Goal: Information Seeking & Learning: Learn about a topic

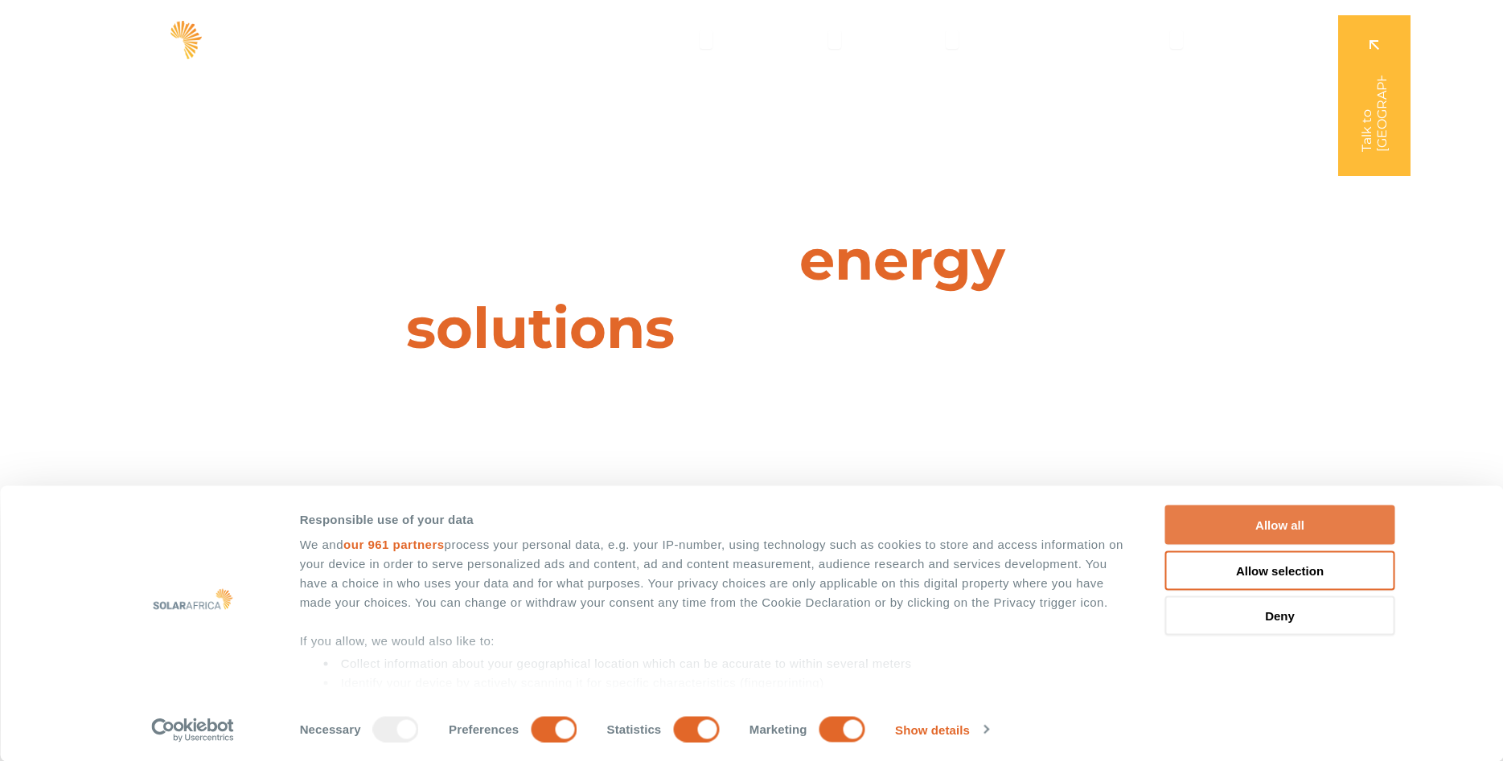
click at [1277, 519] on button "Allow all" at bounding box center [1280, 525] width 230 height 39
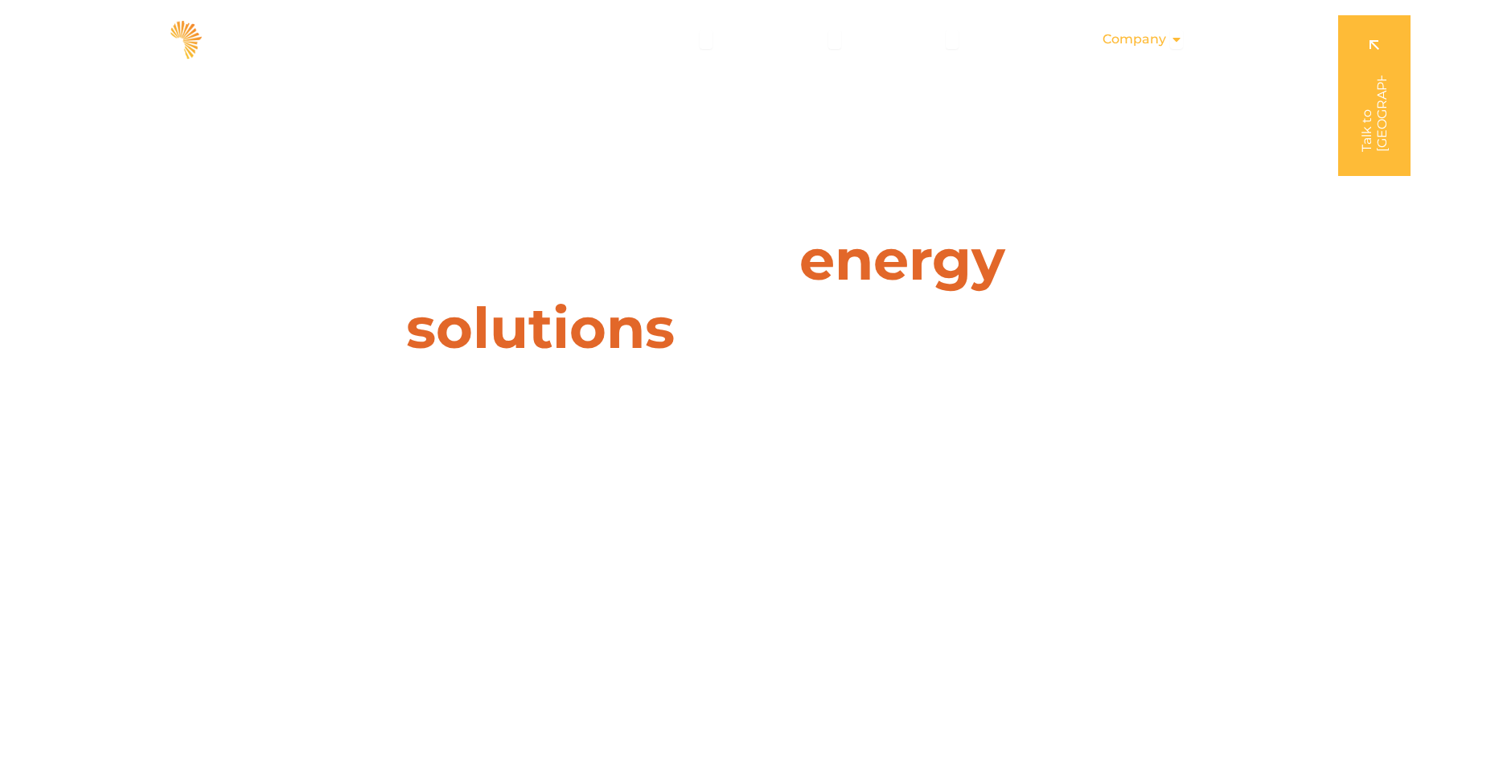
click at [1184, 41] on div "Company Close Company Open Company" at bounding box center [1142, 39] width 106 height 32
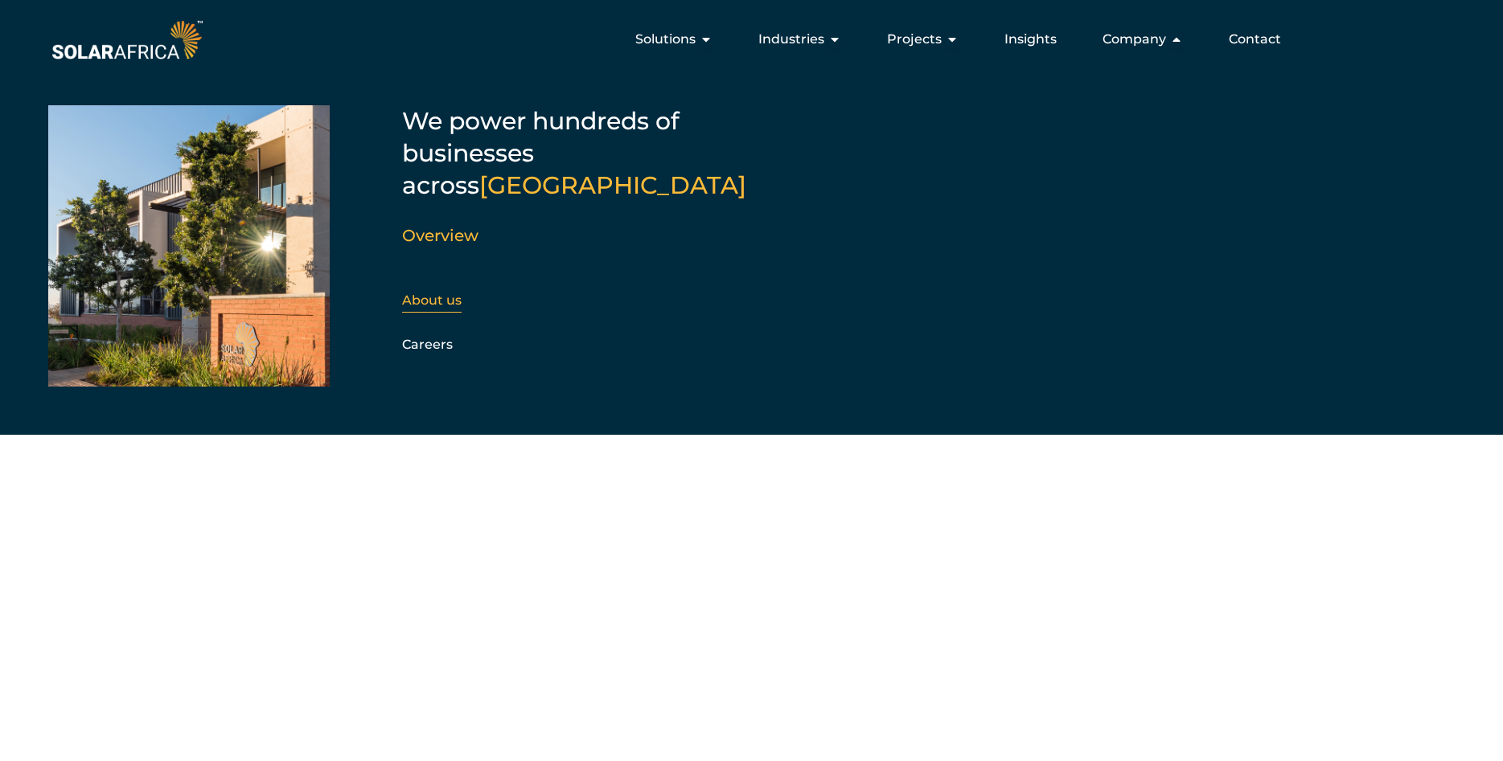
click at [455, 293] on link "About us" at bounding box center [431, 300] width 59 height 15
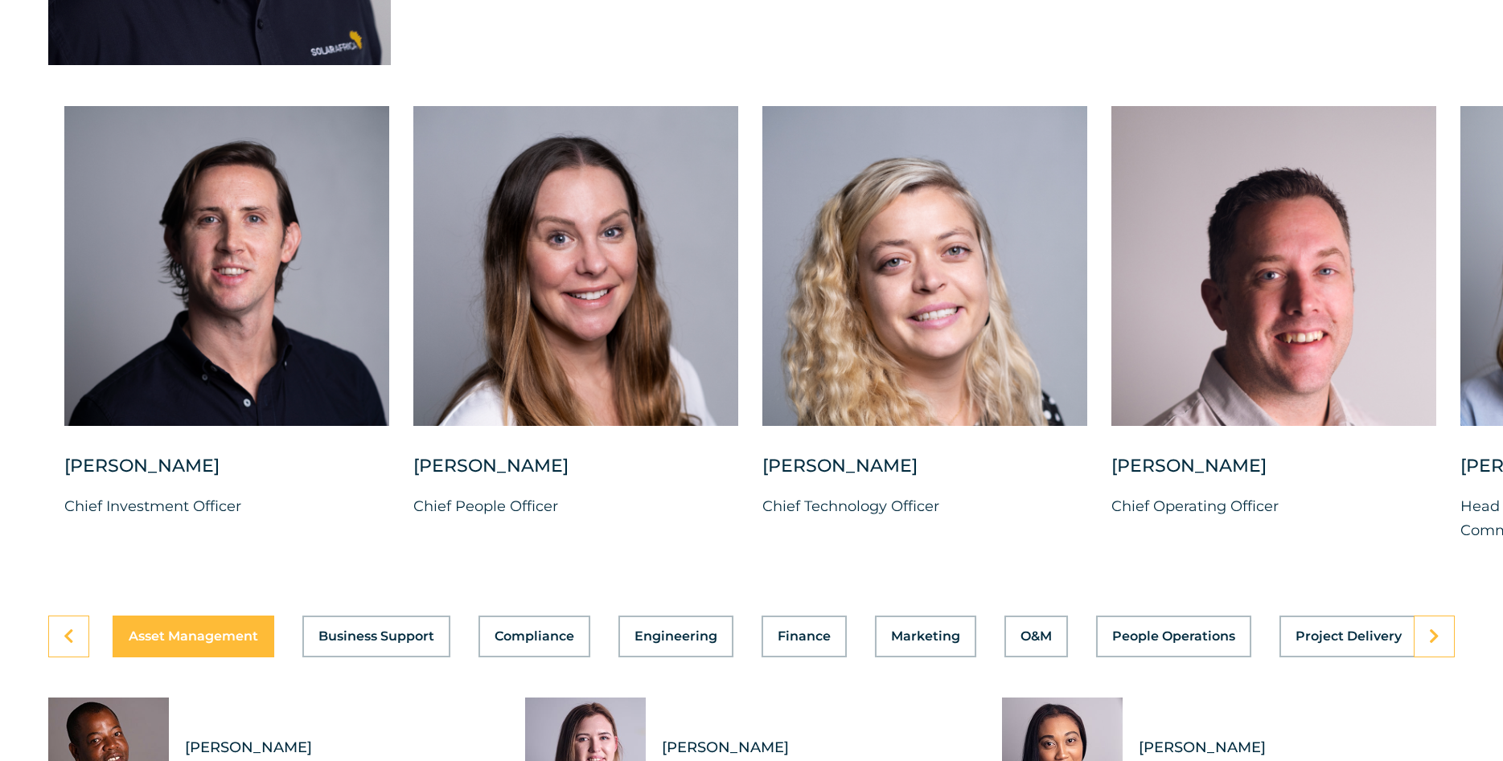
scroll to position [4100, 0]
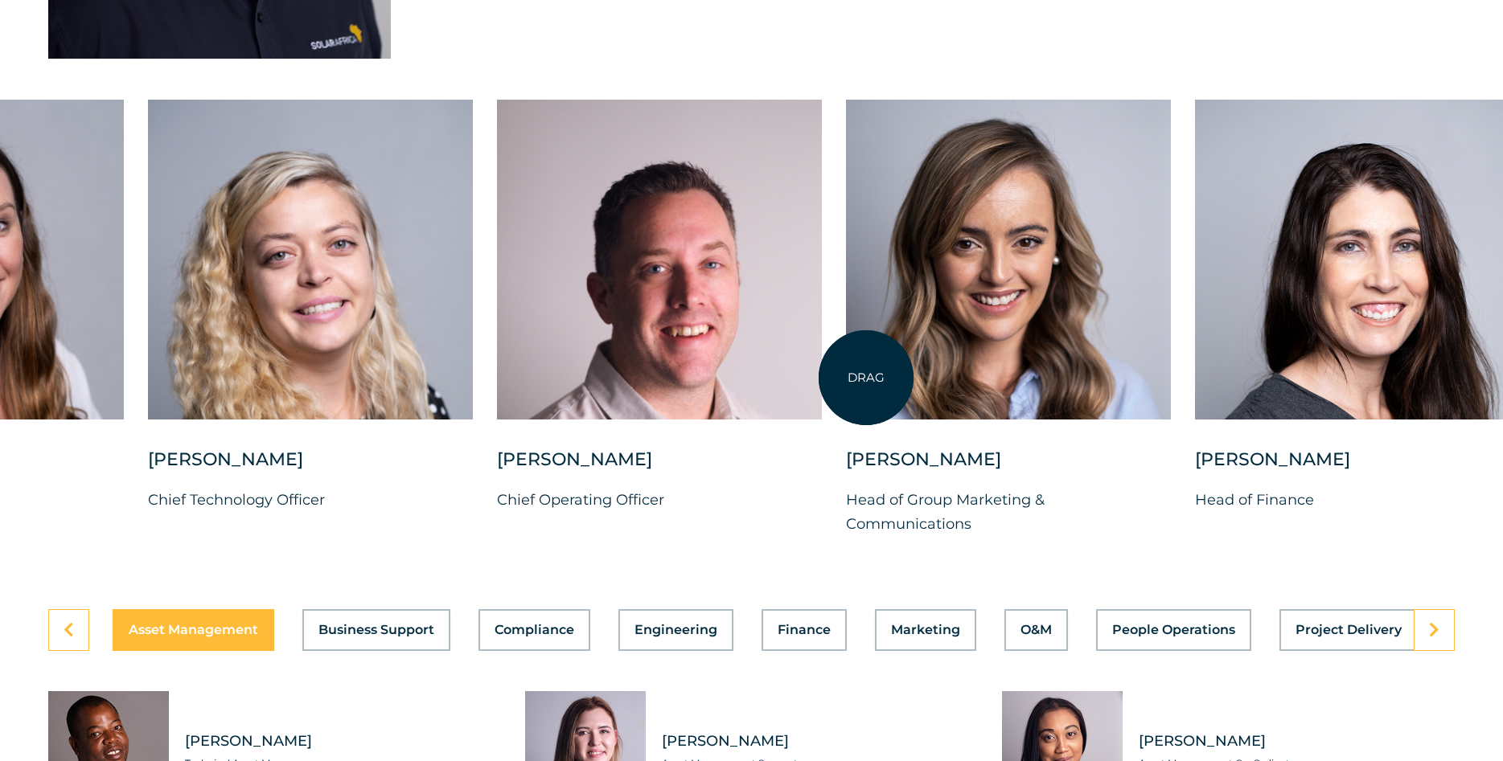
drag, startPoint x: 1478, startPoint y: 396, endPoint x: 866, endPoint y: 378, distance: 612.9
click at [866, 378] on div at bounding box center [1008, 260] width 325 height 320
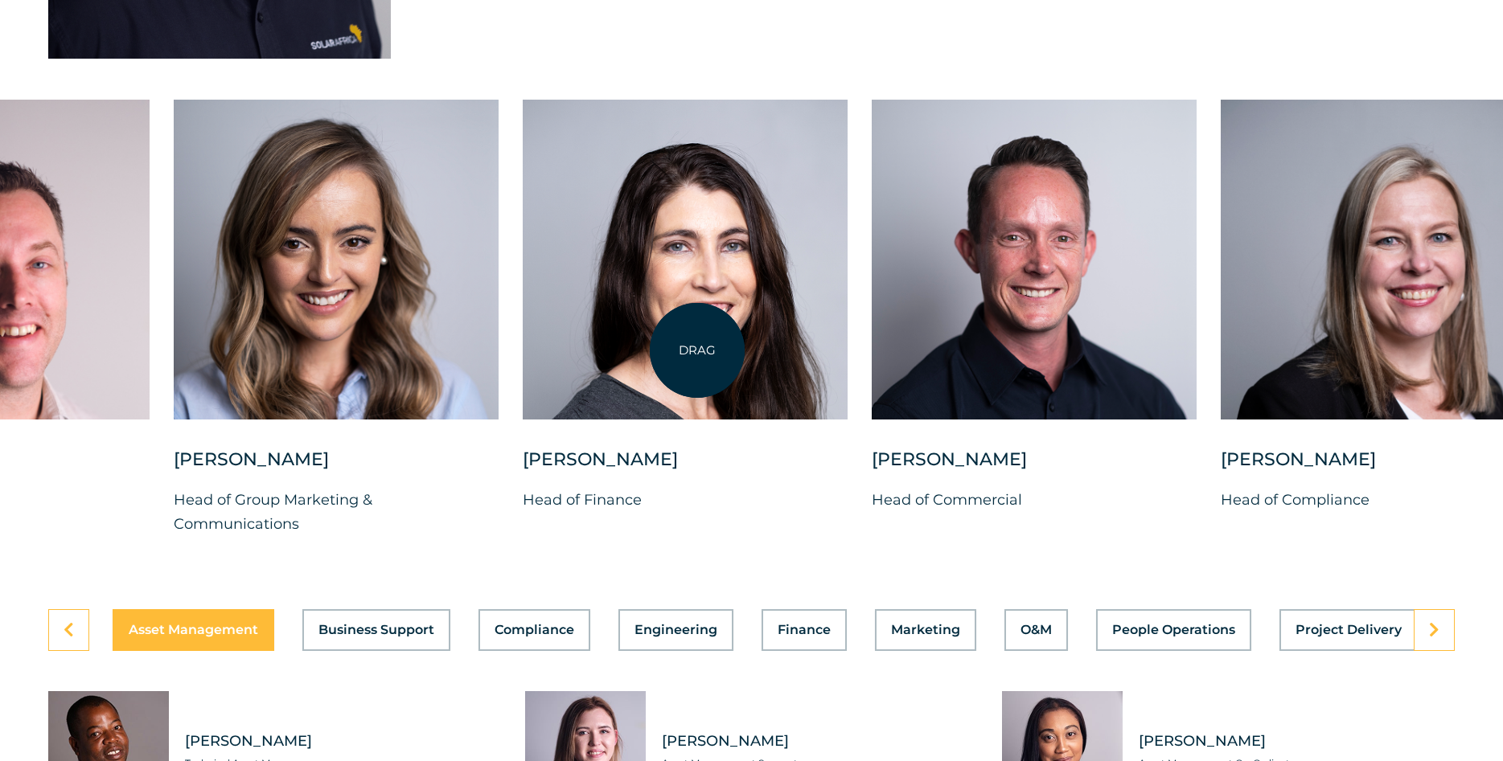
drag, startPoint x: 1286, startPoint y: 358, endPoint x: 678, endPoint y: 350, distance: 607.8
click at [678, 350] on div at bounding box center [685, 260] width 325 height 320
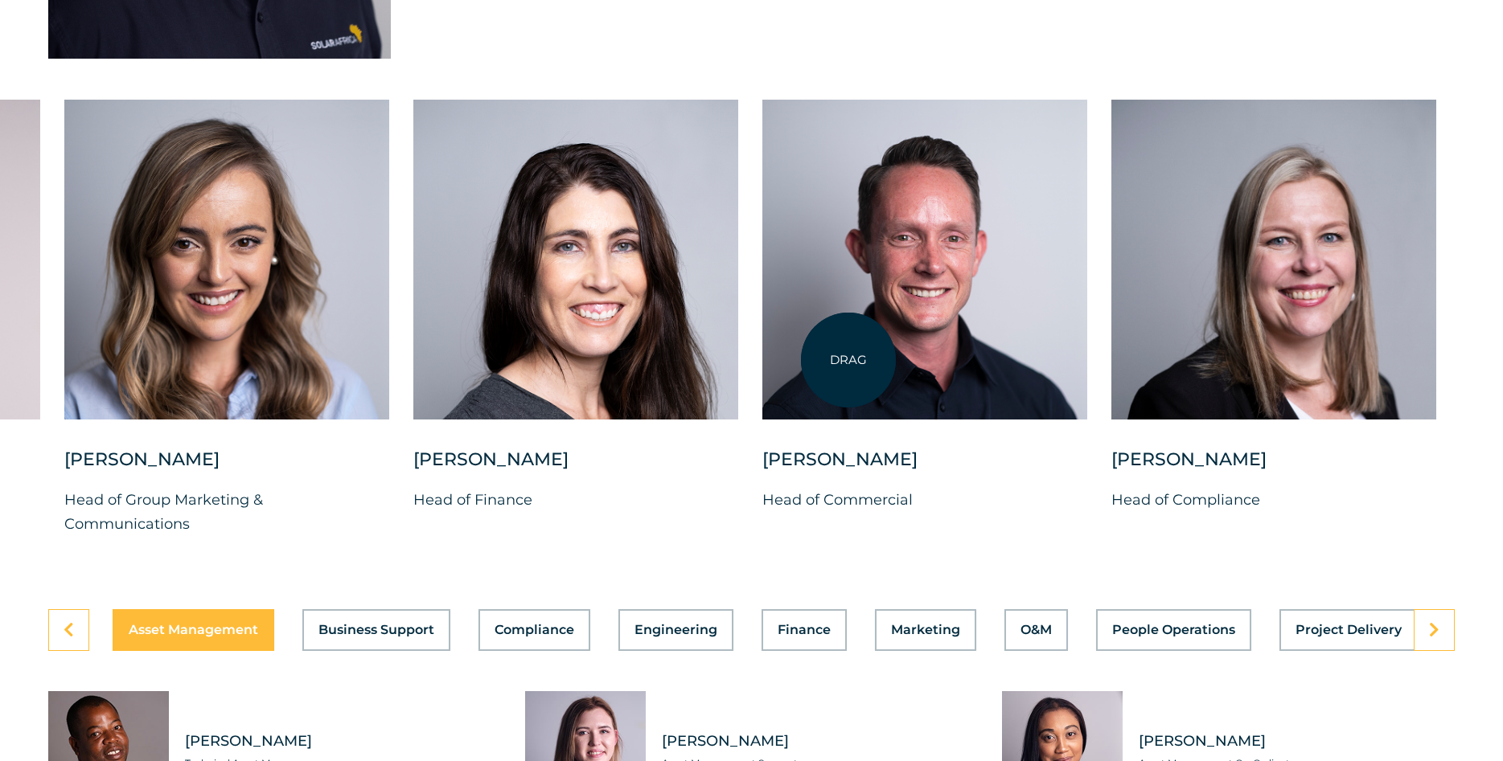
drag, startPoint x: 1183, startPoint y: 349, endPoint x: 777, endPoint y: 360, distance: 406.2
click at [777, 360] on div "Charl Alheit Chief Investment Officer Candice Seggie Chief People Officer Suné …" at bounding box center [64, 331] width 2920 height 462
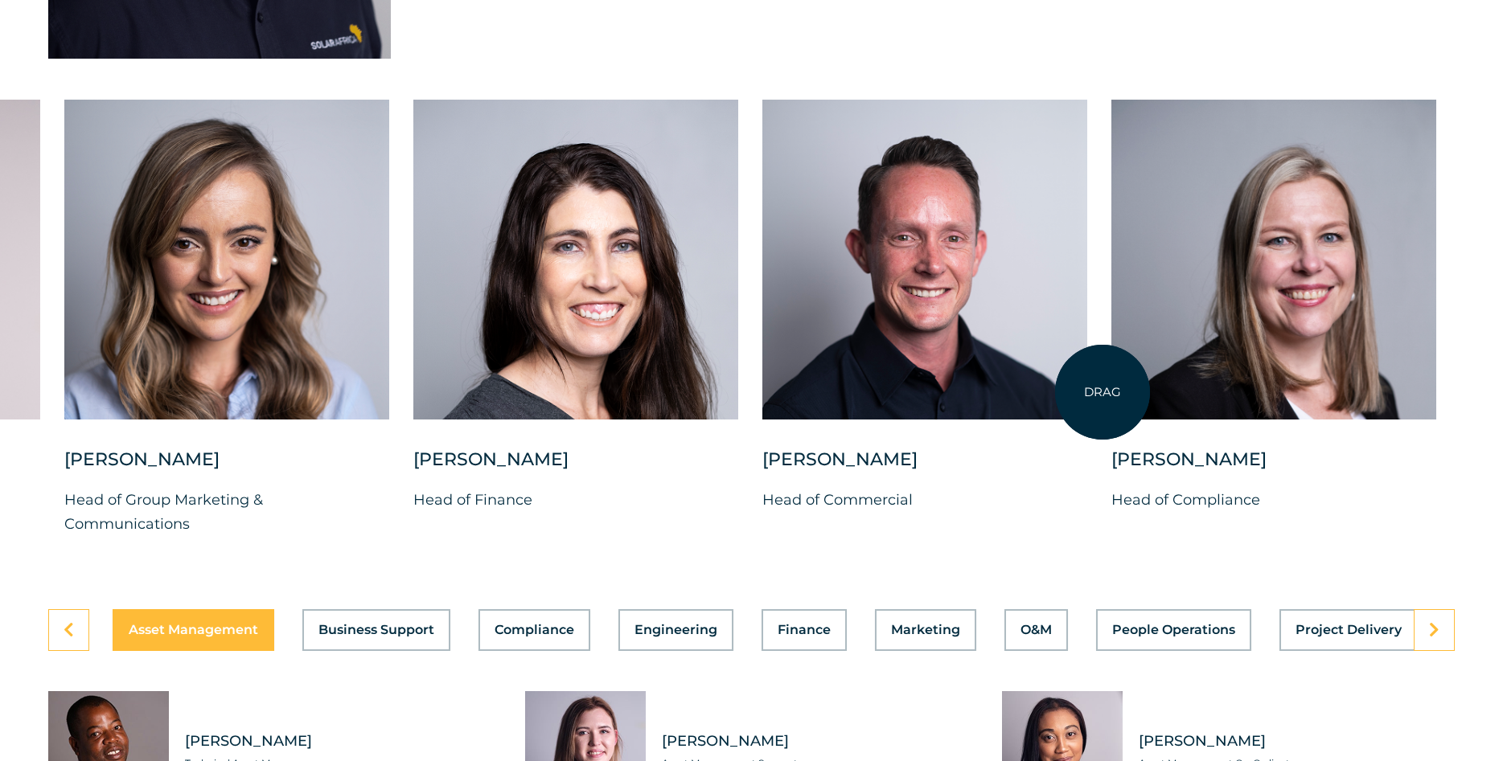
drag, startPoint x: 690, startPoint y: 361, endPoint x: 1151, endPoint y: 397, distance: 462.9
click at [1150, 396] on div "Charl Alheit Chief Investment Officer Candice Seggie Chief People Officer Suné …" at bounding box center [64, 331] width 2920 height 462
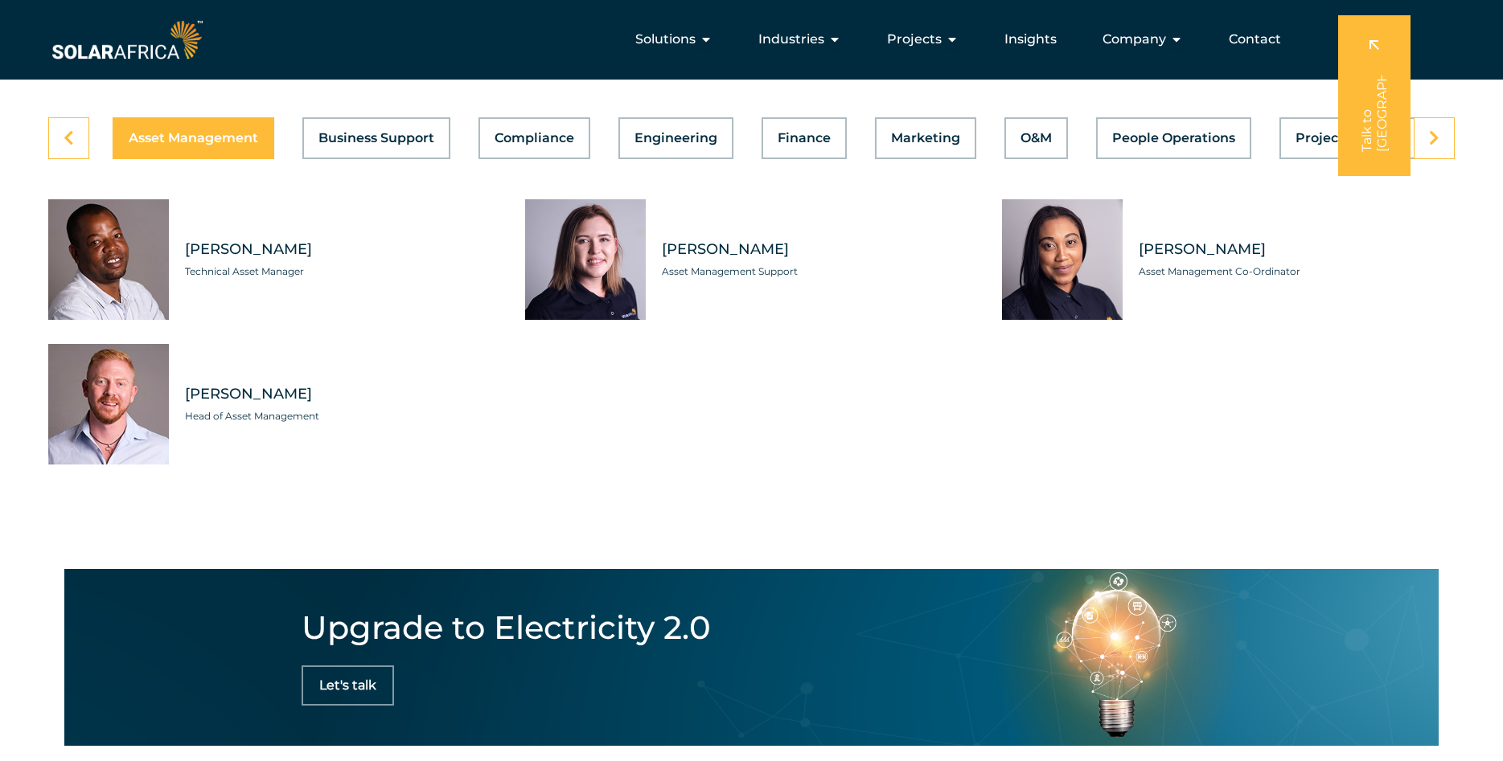
scroll to position [4264, 0]
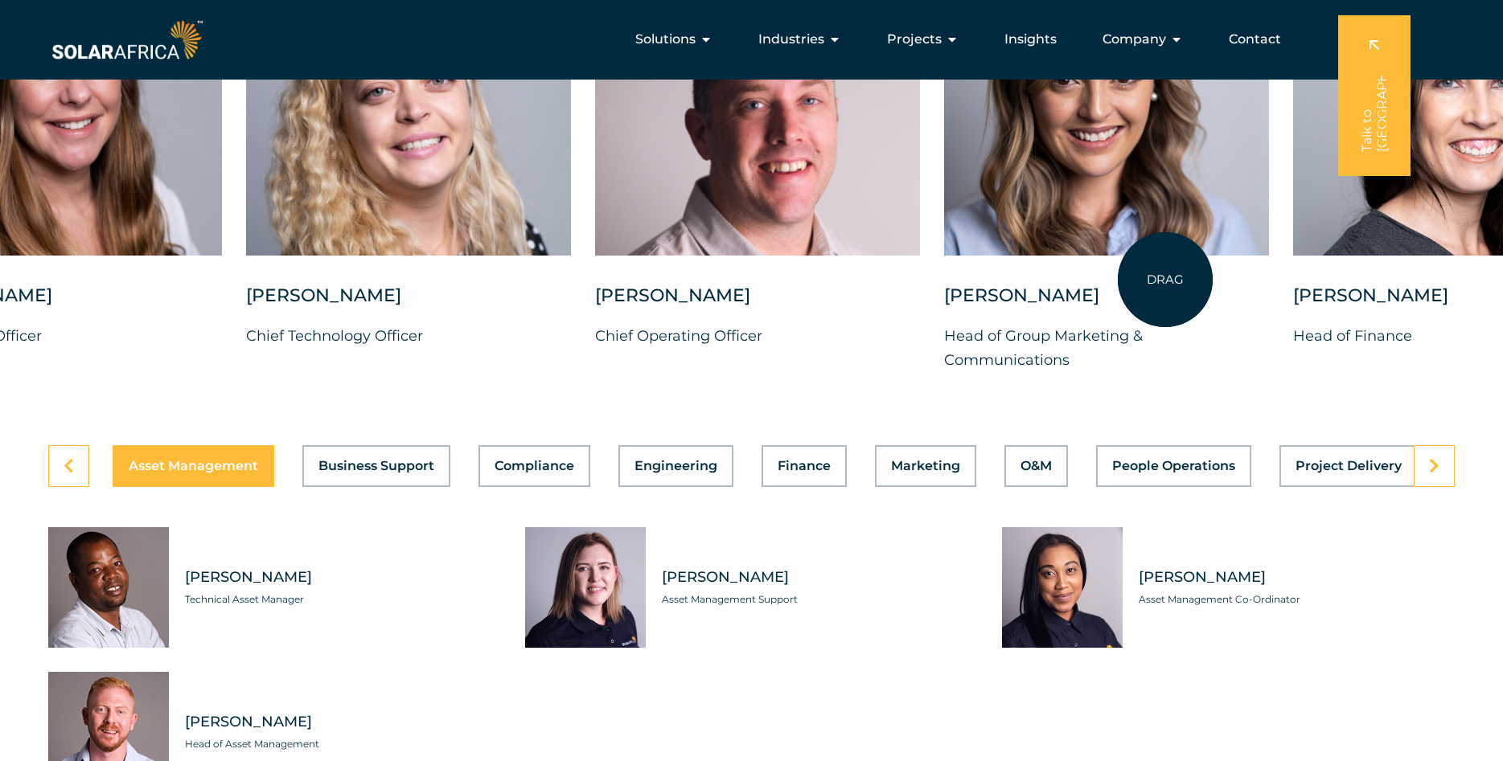
drag, startPoint x: 285, startPoint y: 203, endPoint x: 1165, endPoint y: 280, distance: 882.8
click at [1165, 256] on div at bounding box center [1106, 96] width 325 height 320
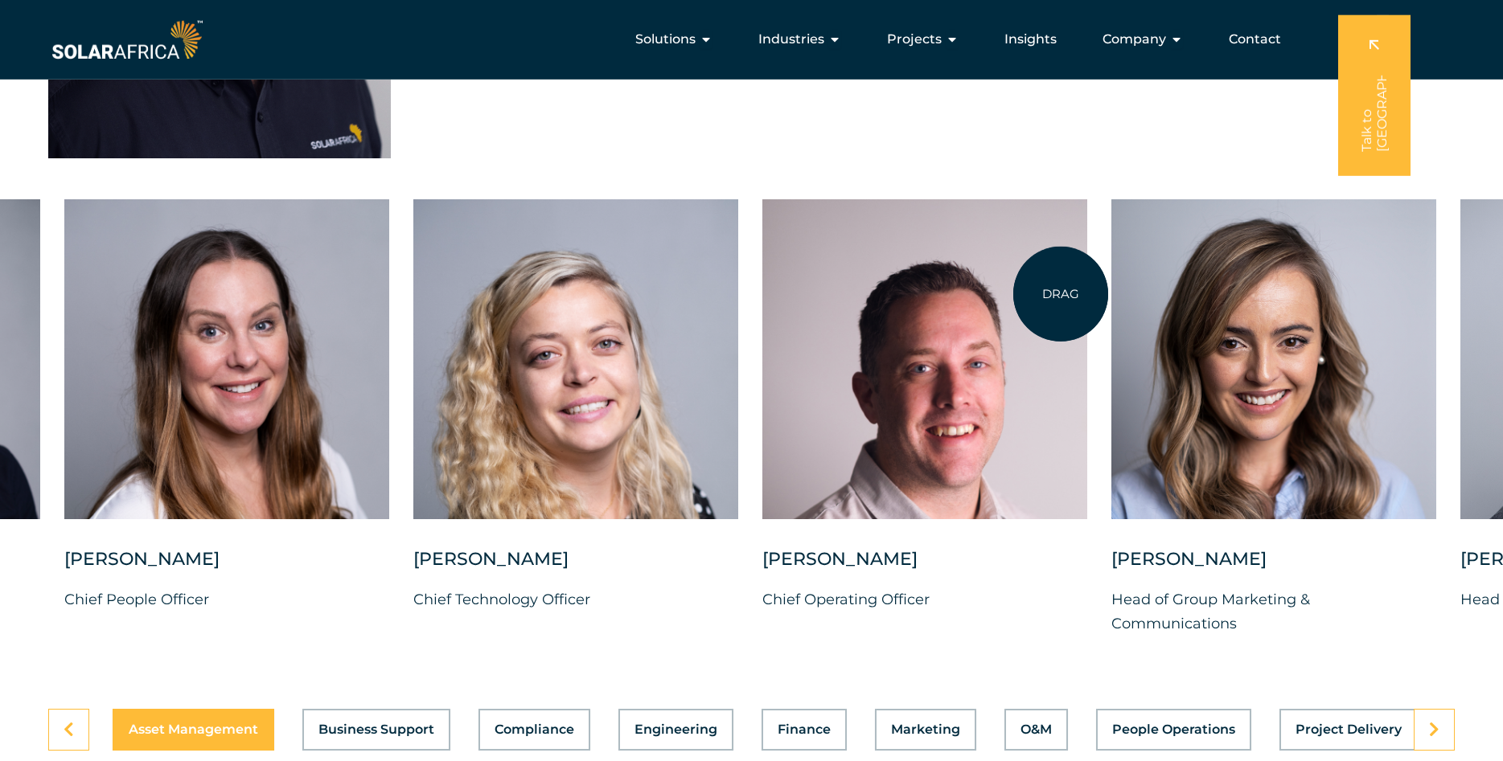
scroll to position [3936, 0]
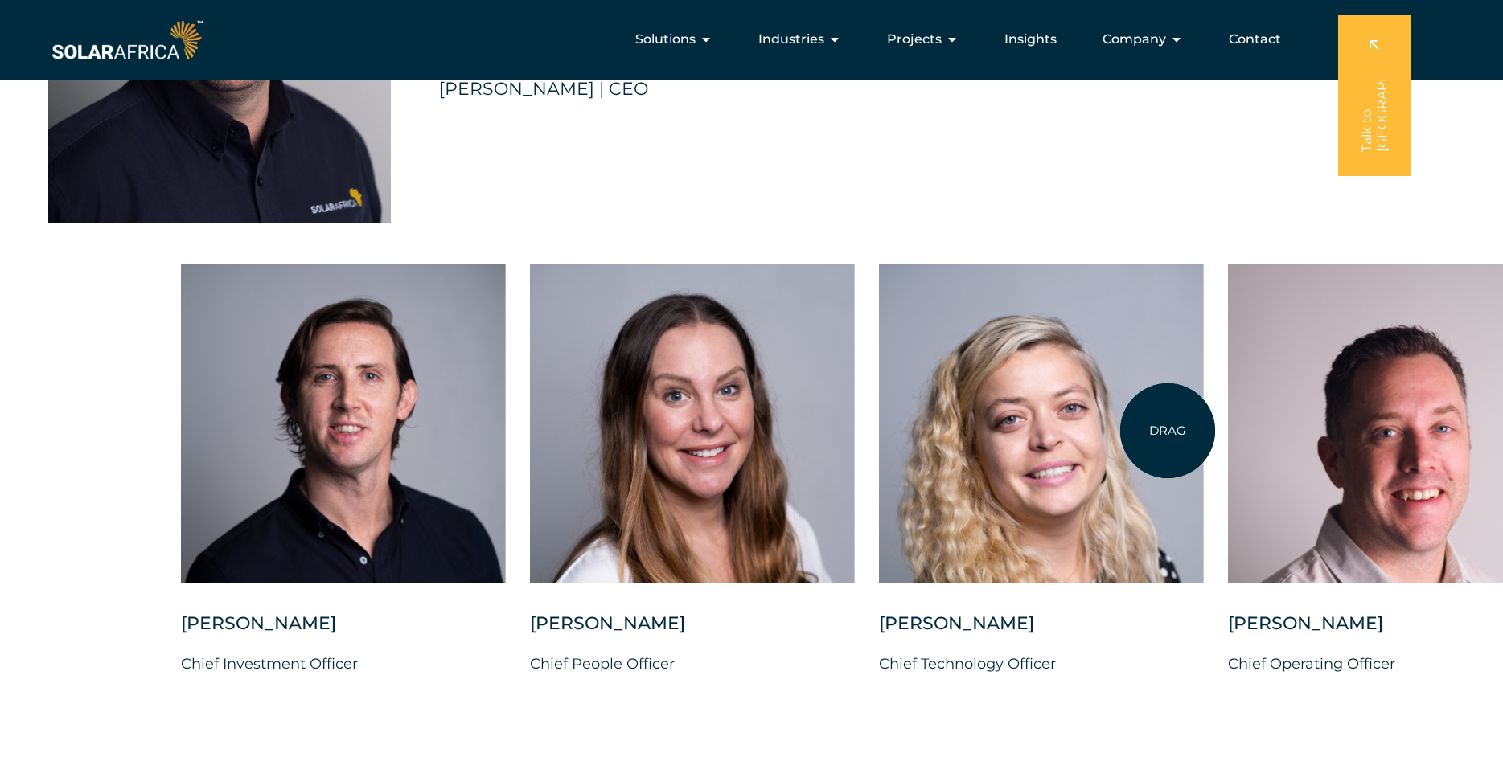
drag, startPoint x: 585, startPoint y: 452, endPoint x: 1167, endPoint y: 431, distance: 582.4
click at [1167, 431] on div at bounding box center [1041, 424] width 325 height 320
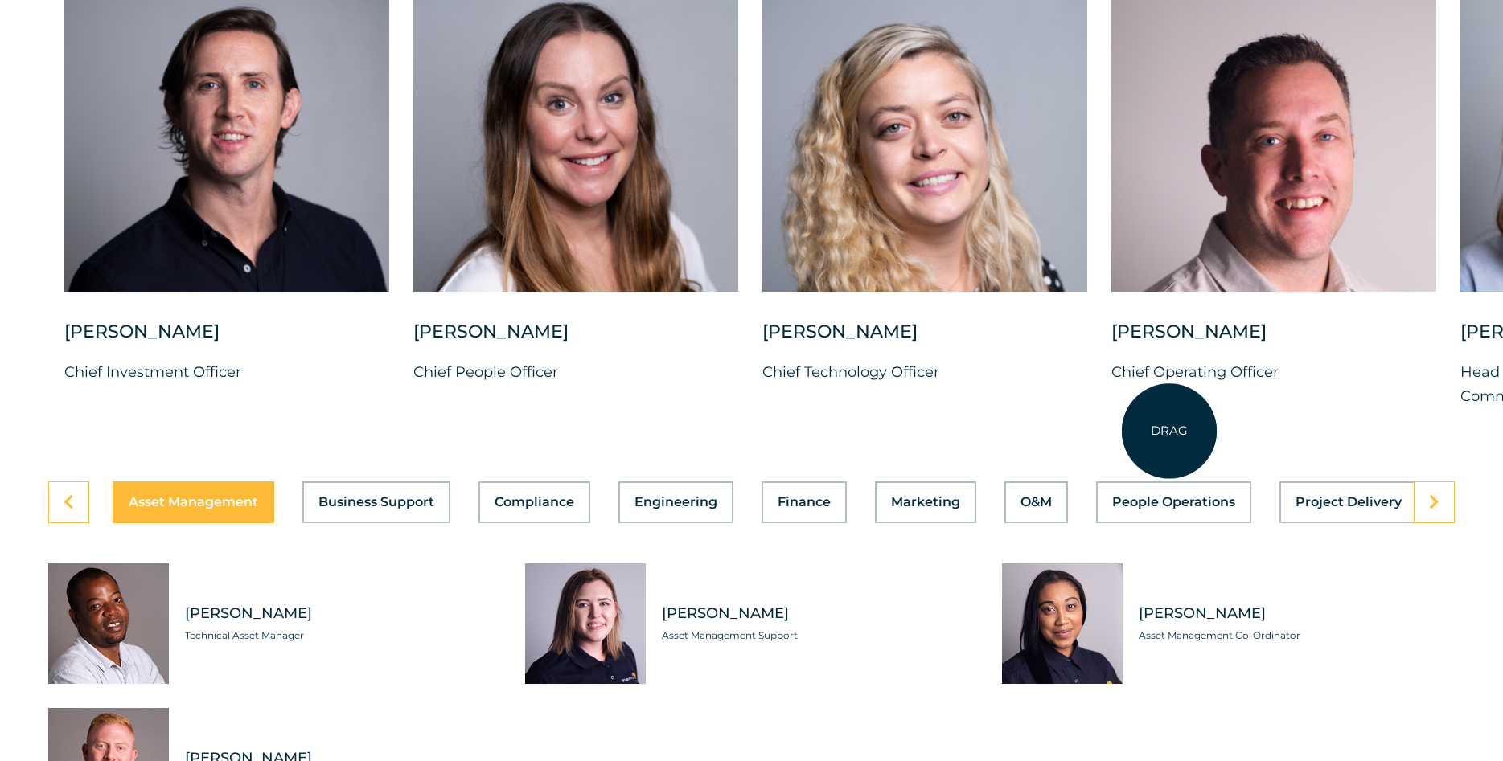
scroll to position [4346, 0]
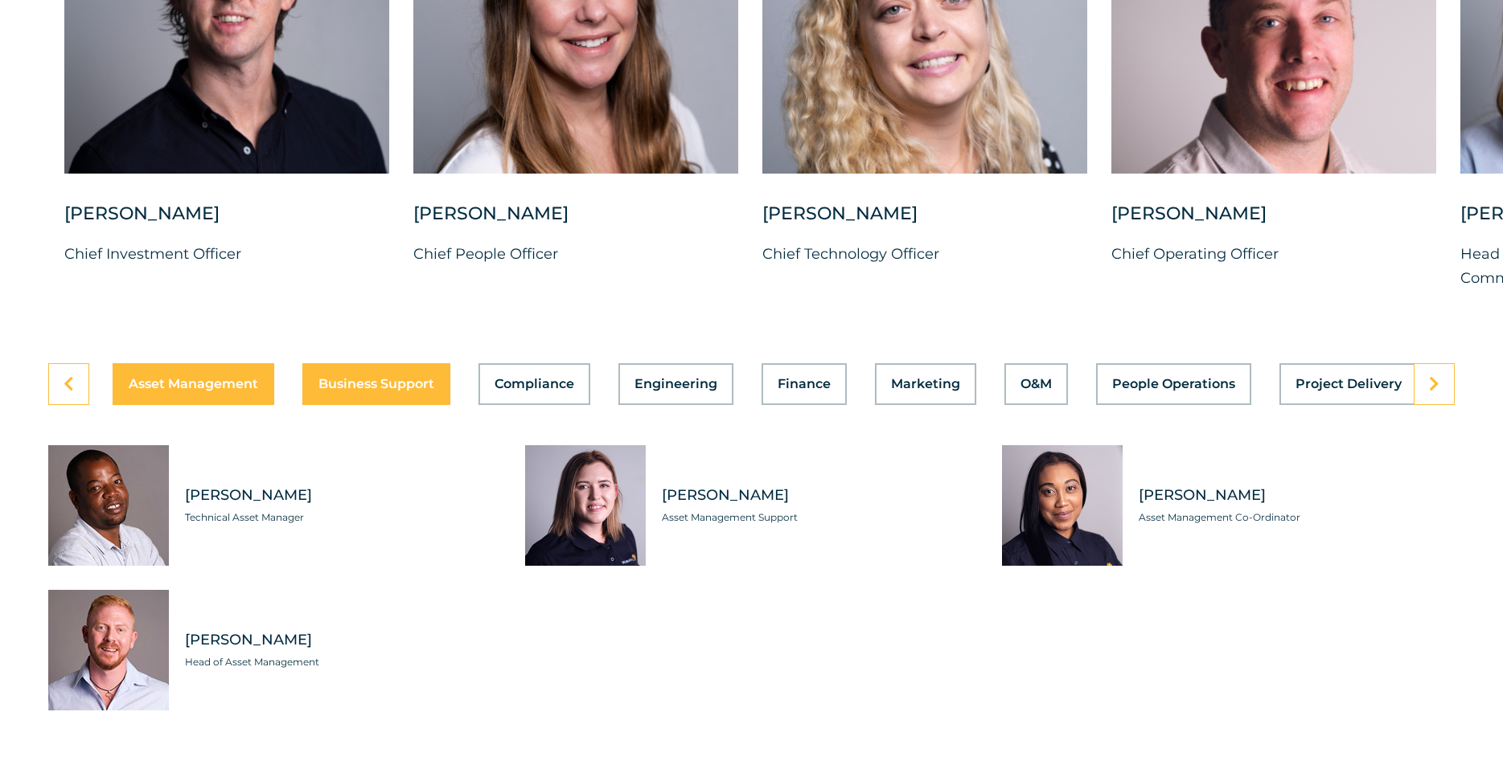
click at [341, 405] on div "Asset Management Business Support Compliance Engineering Finance Marketing O&M …" at bounding box center [751, 384] width 1406 height 42
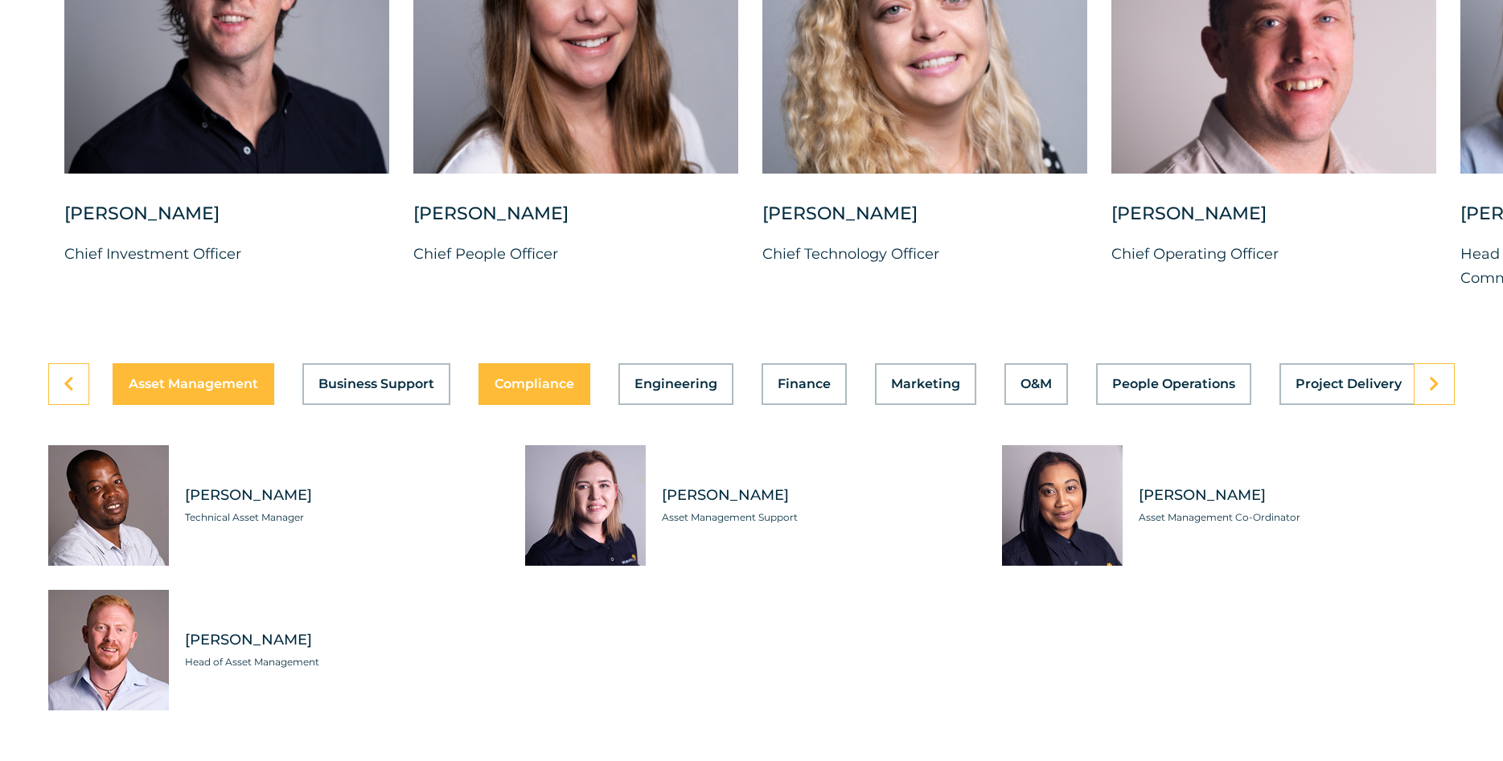
click at [543, 405] on div "Asset Management Business Support Compliance Engineering Finance Marketing O&M …" at bounding box center [751, 384] width 1406 height 42
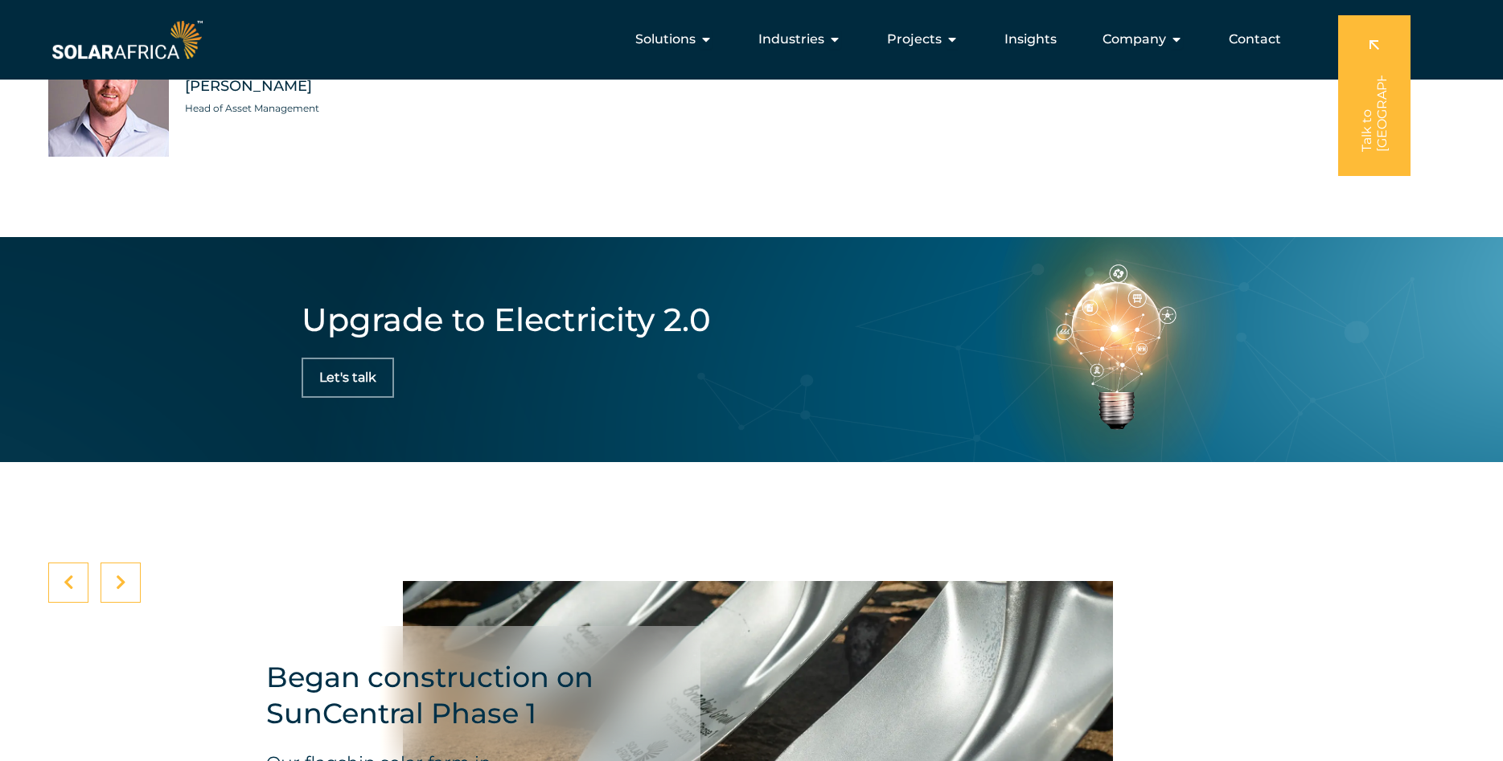
scroll to position [4490, 0]
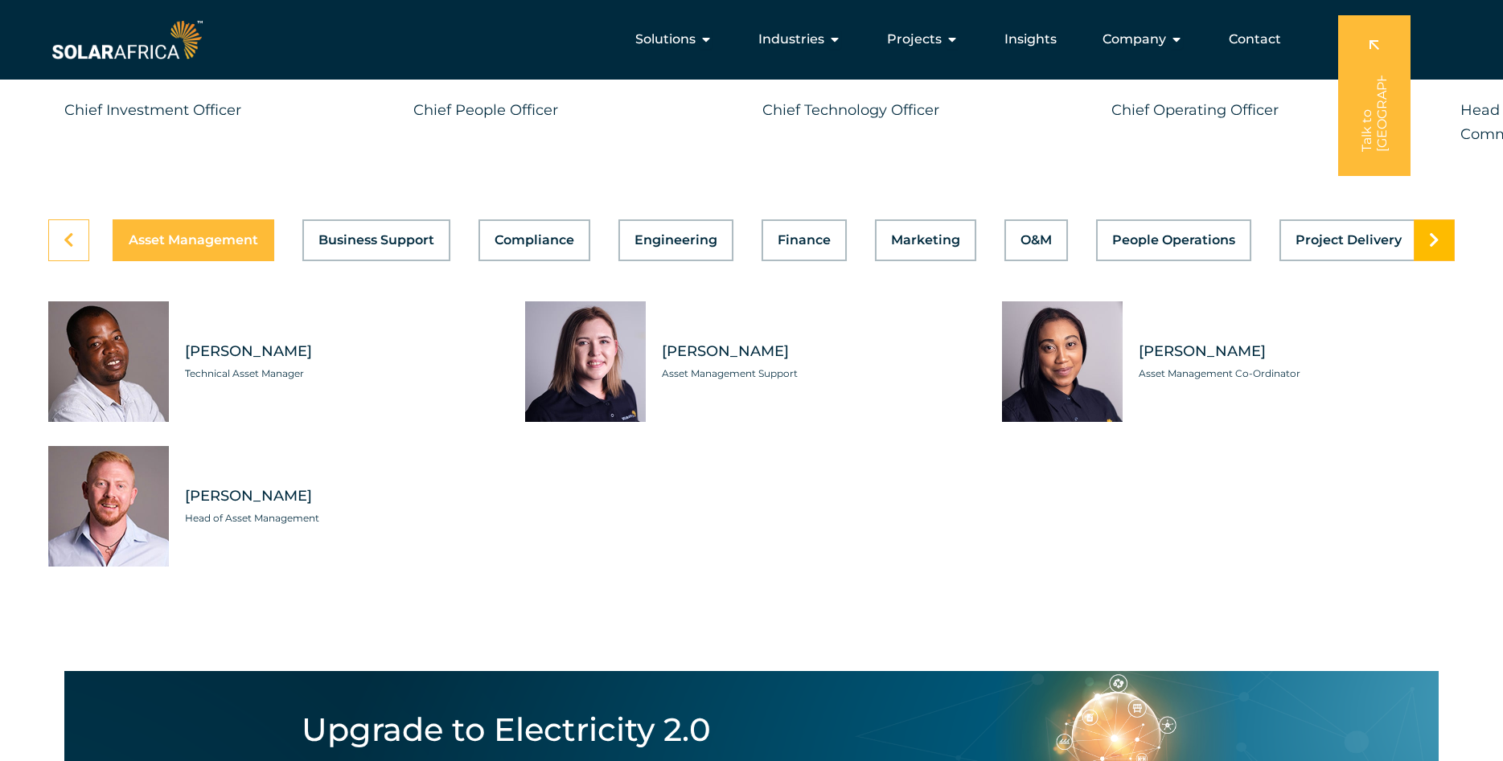
click at [1441, 261] on link at bounding box center [1433, 240] width 41 height 42
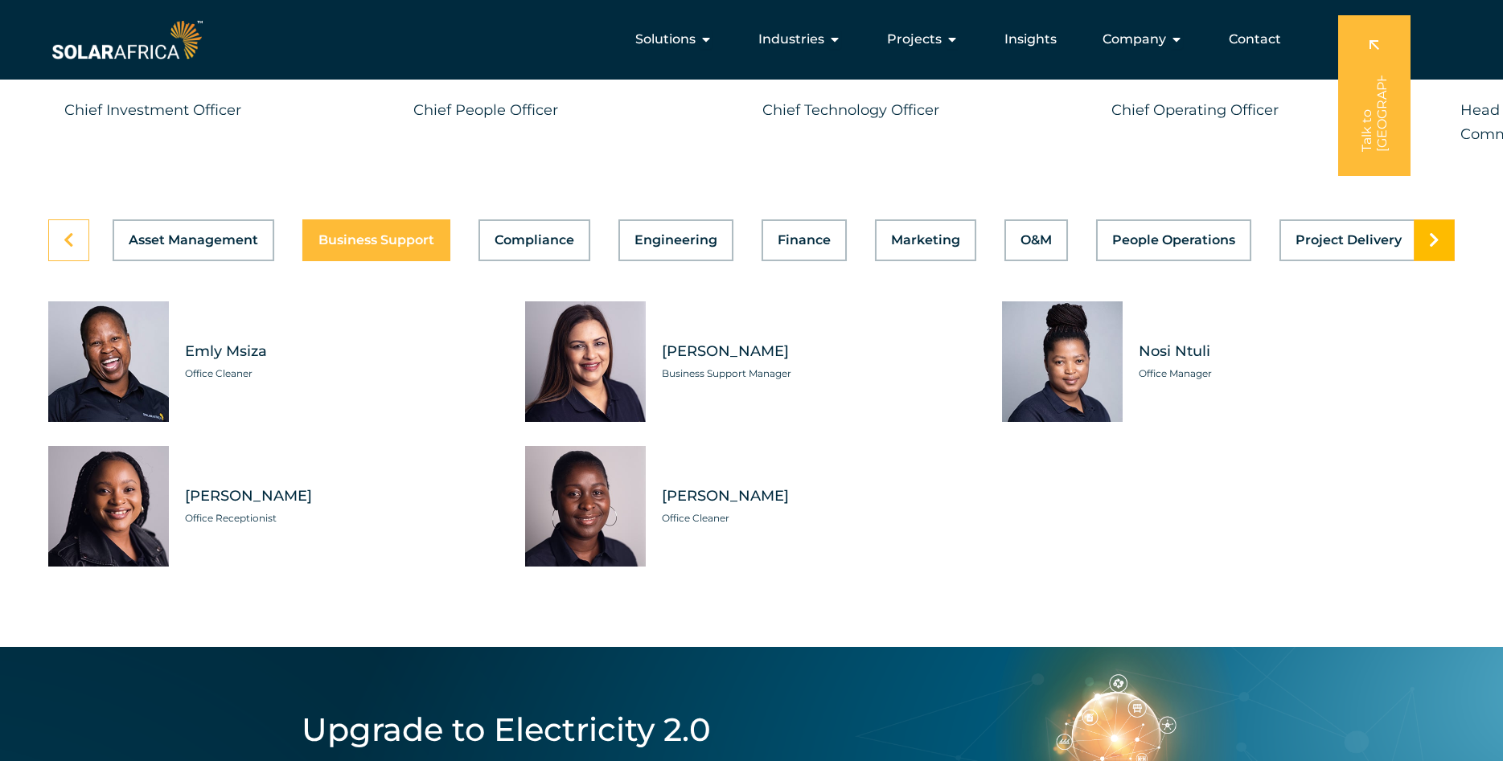
click at [1437, 248] on icon at bounding box center [1434, 240] width 10 height 16
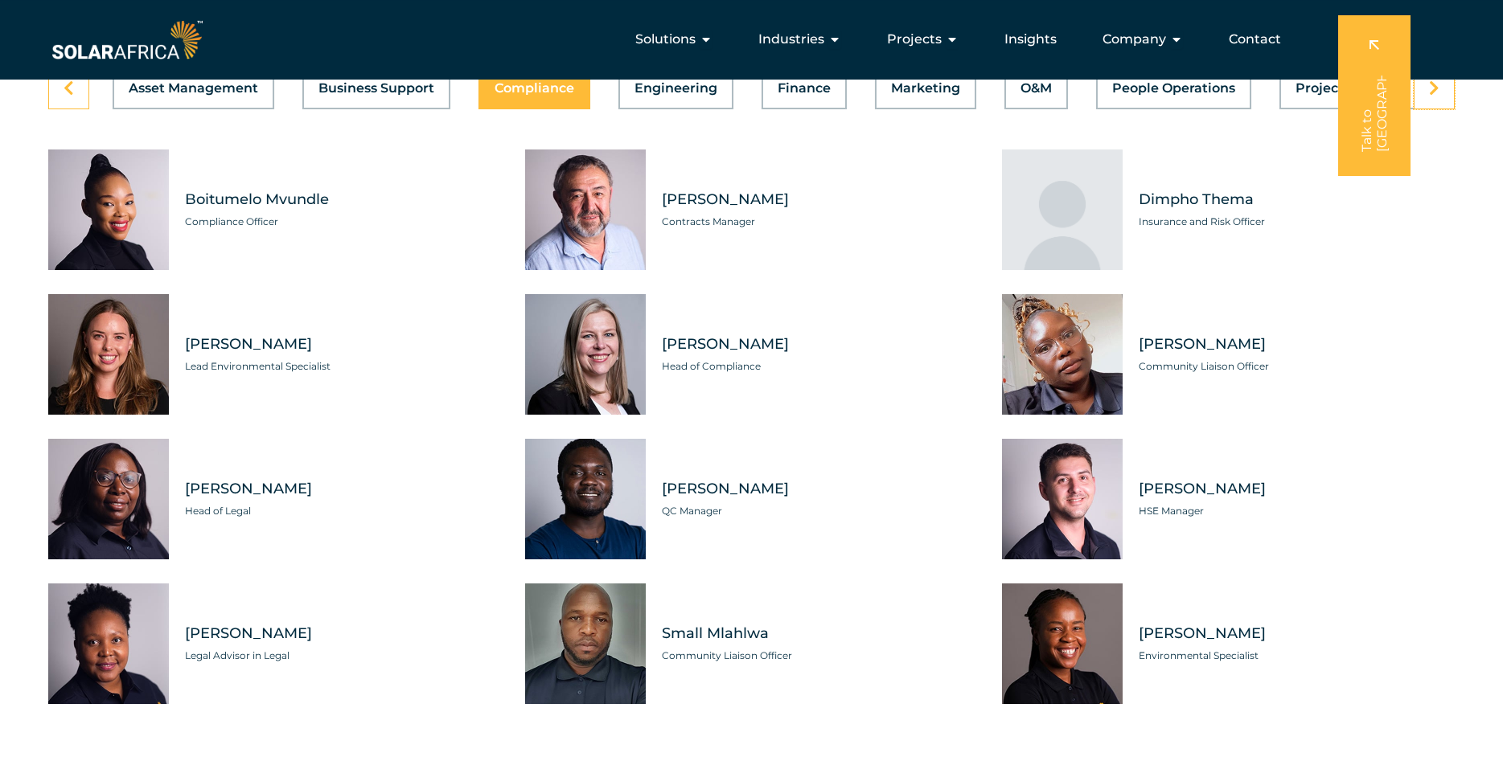
scroll to position [4572, 0]
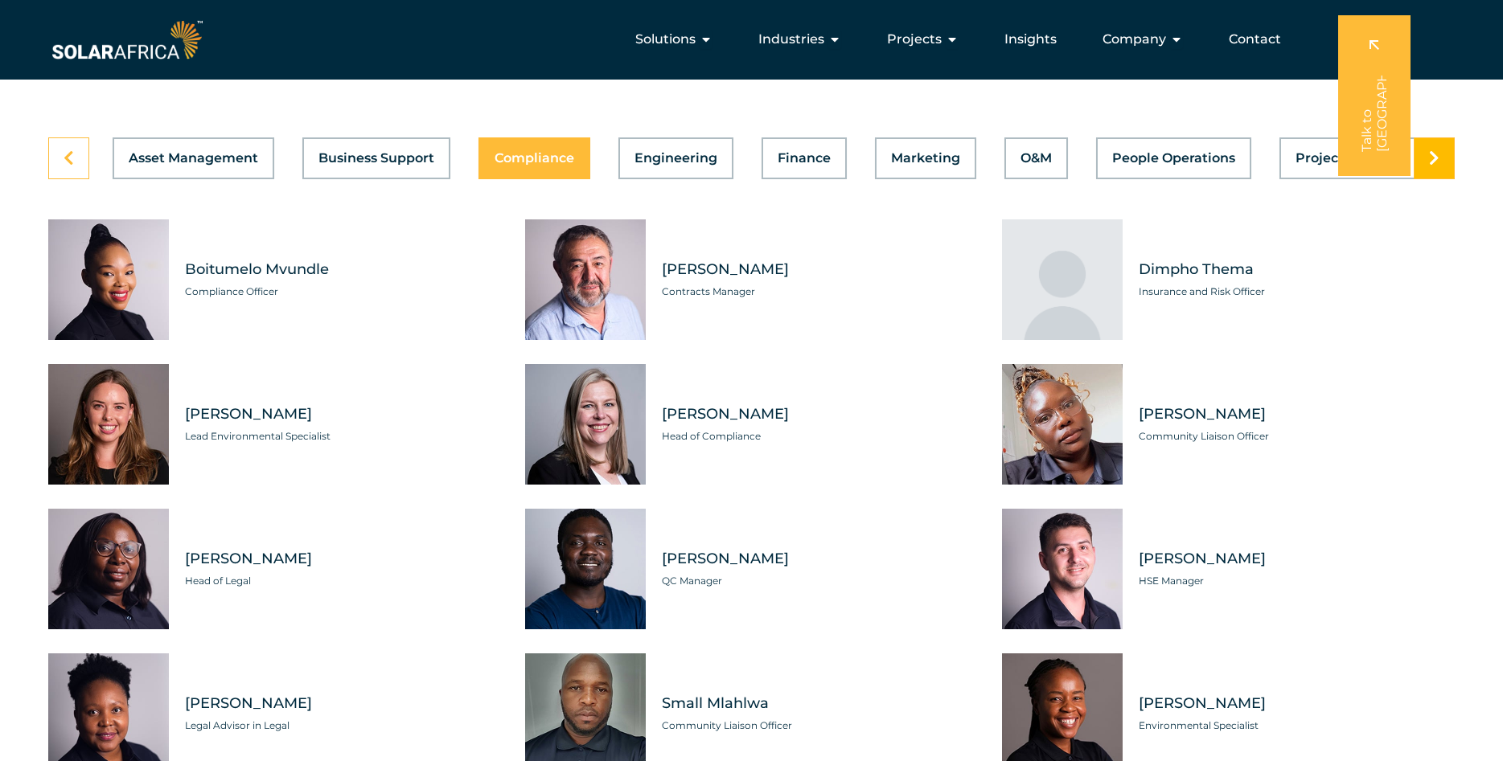
click at [1426, 179] on link at bounding box center [1433, 158] width 41 height 42
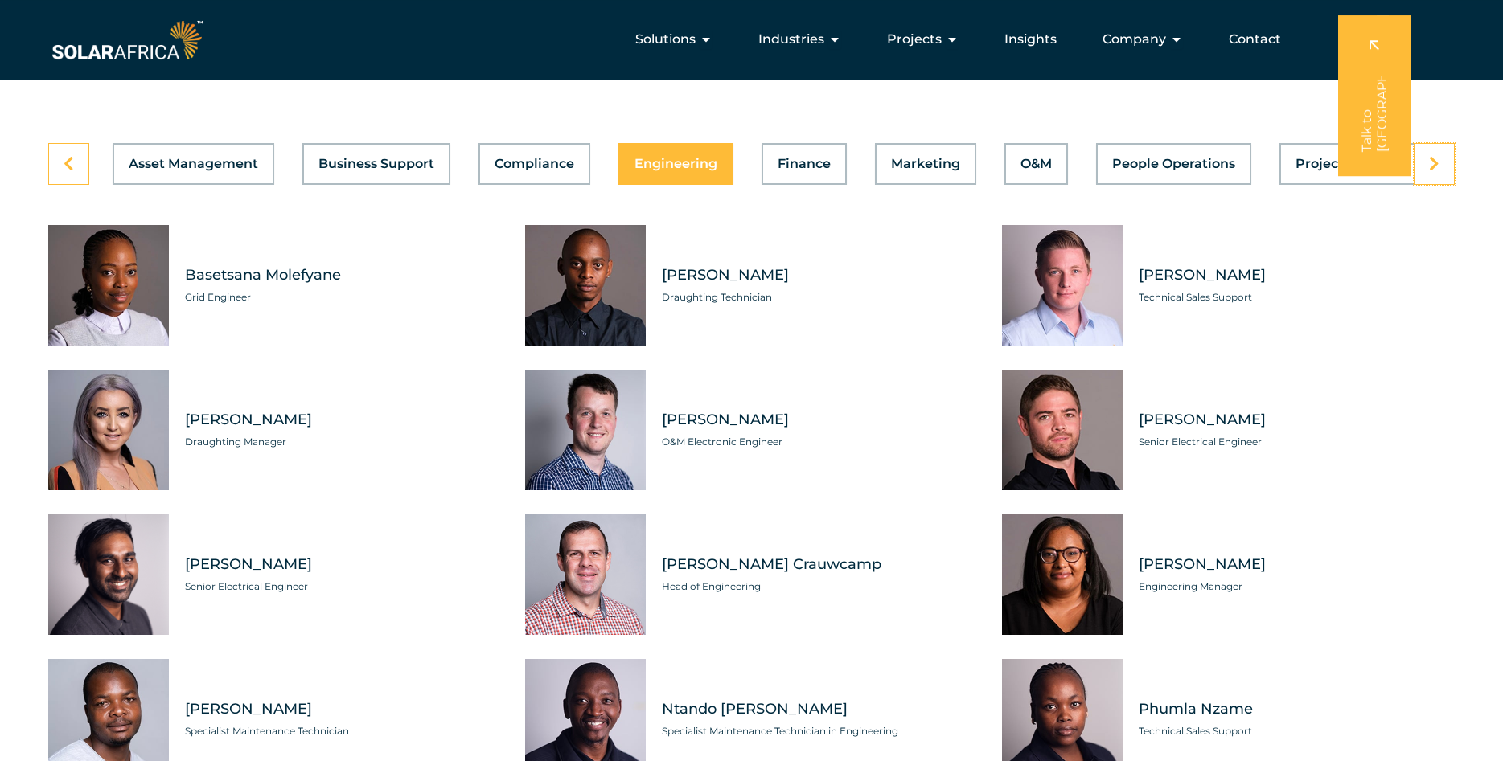
scroll to position [4490, 0]
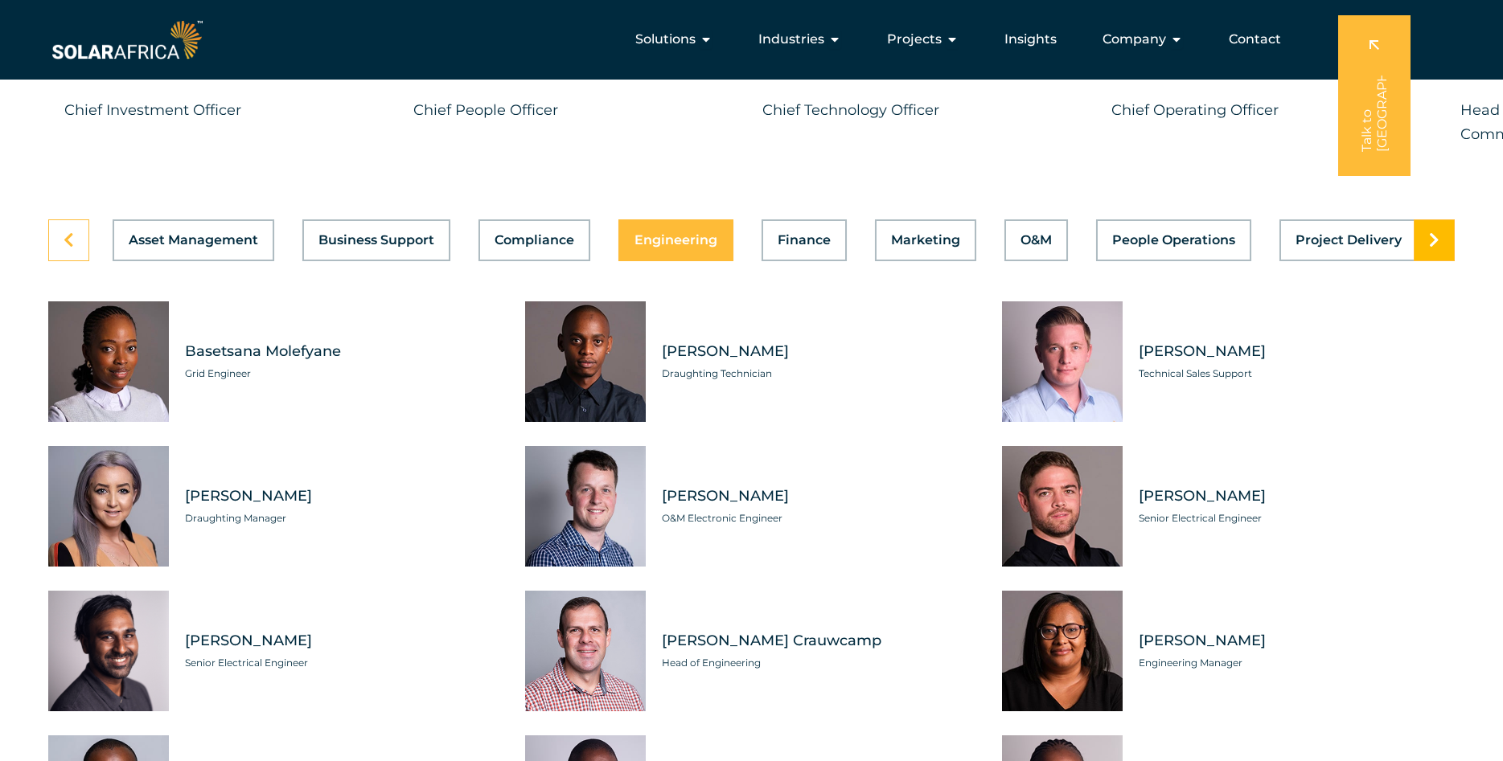
click at [1432, 261] on link at bounding box center [1433, 240] width 41 height 42
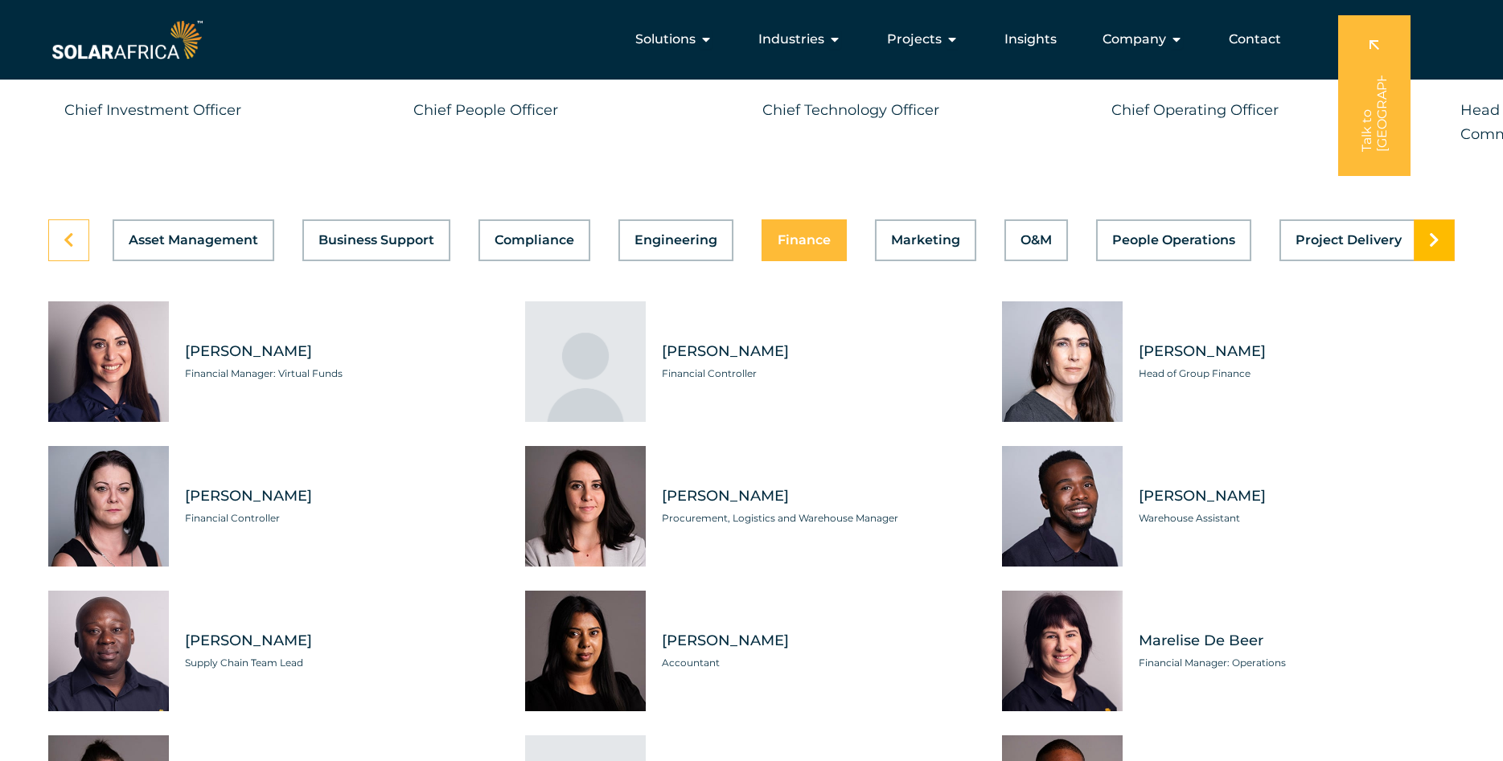
click at [1436, 248] on icon at bounding box center [1434, 240] width 10 height 16
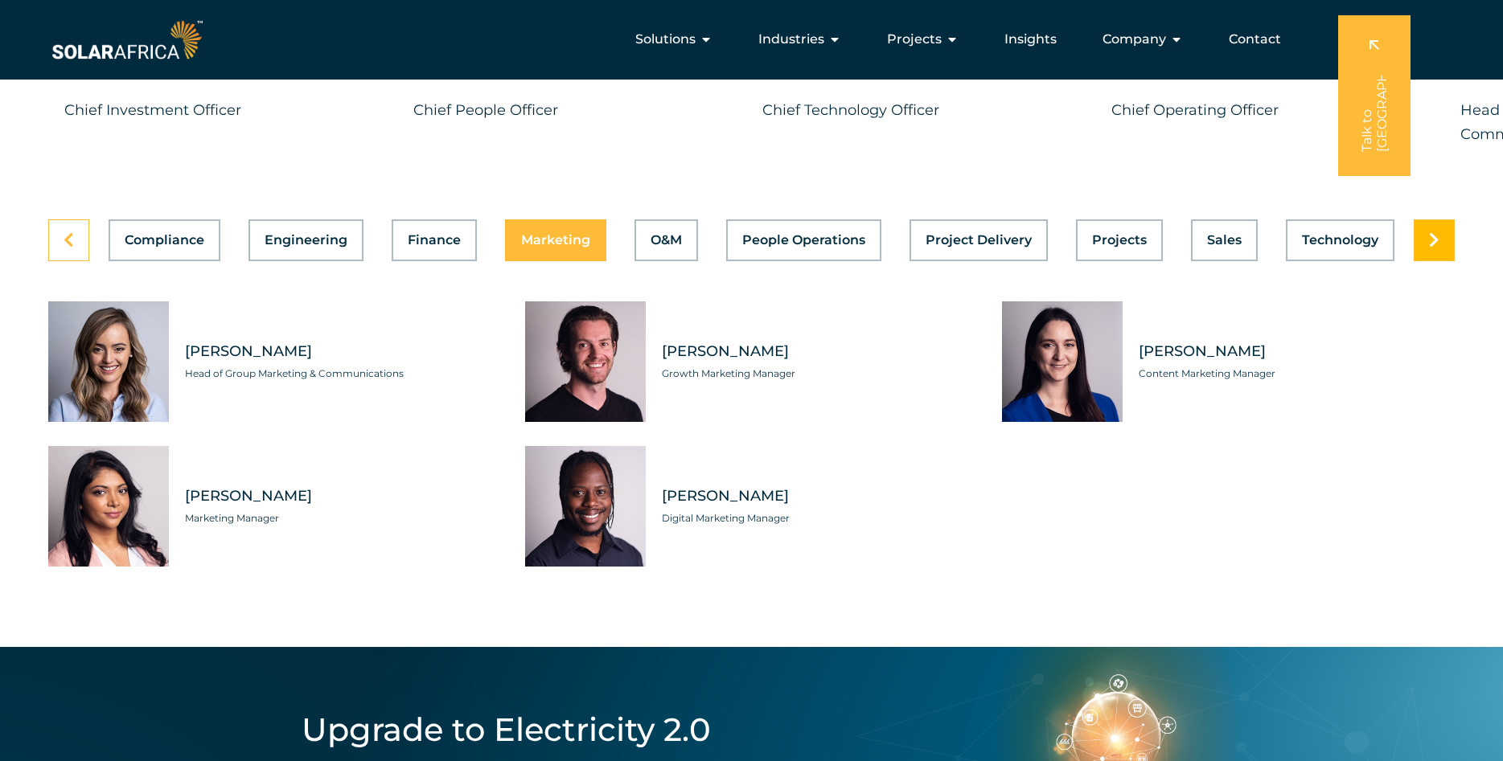
scroll to position [0, 371]
click at [1436, 248] on icon at bounding box center [1434, 240] width 10 height 16
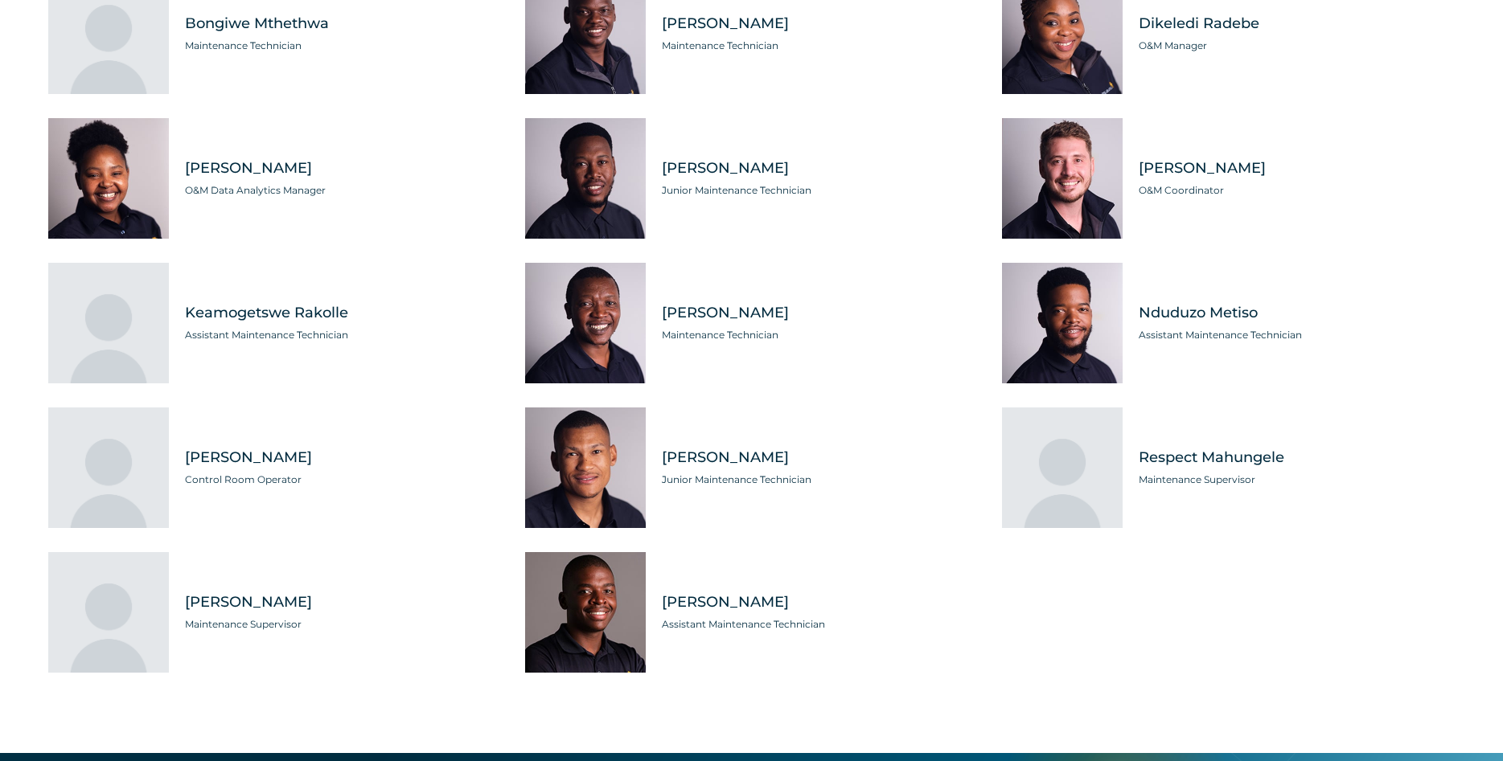
scroll to position [4490, 0]
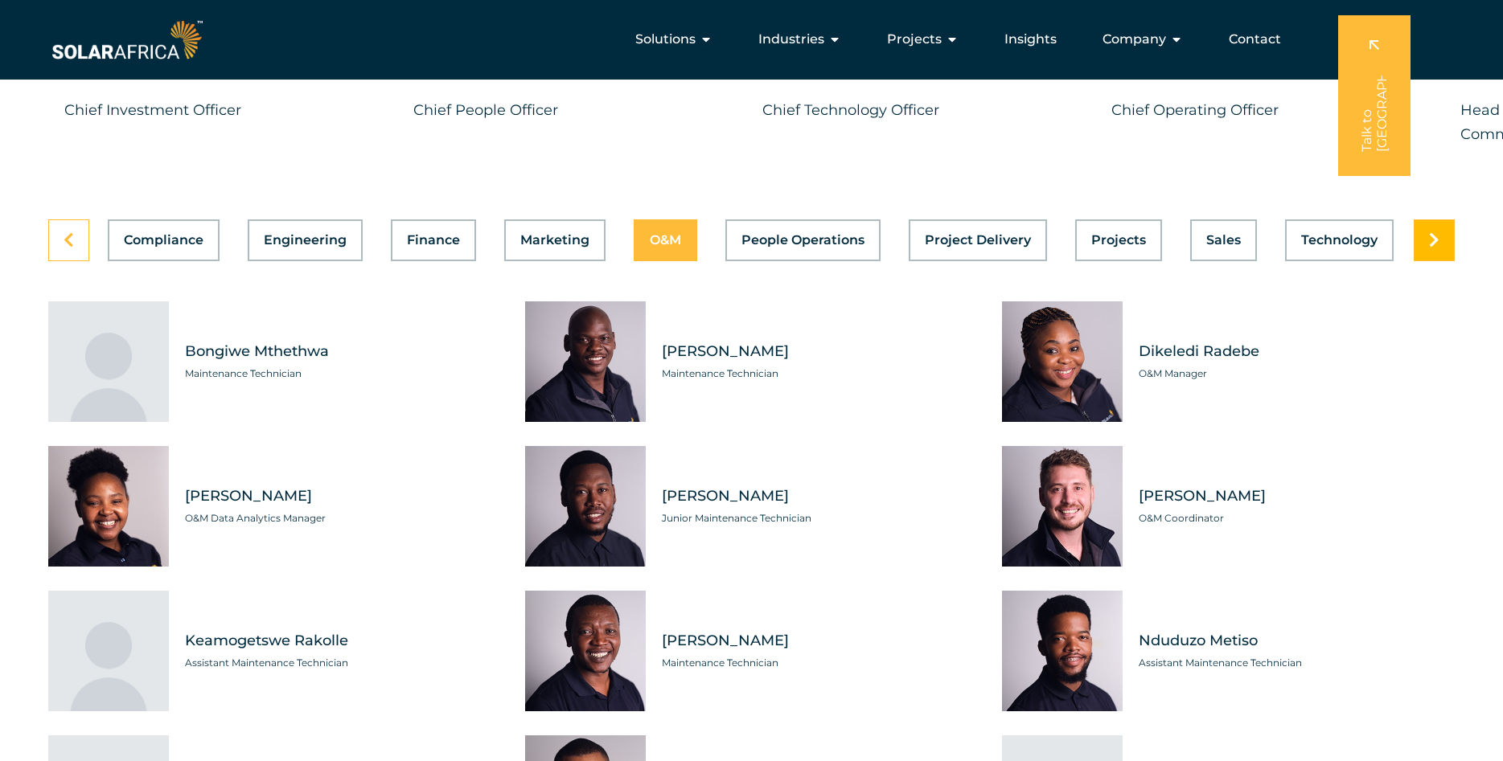
click at [1425, 261] on link at bounding box center [1433, 240] width 41 height 42
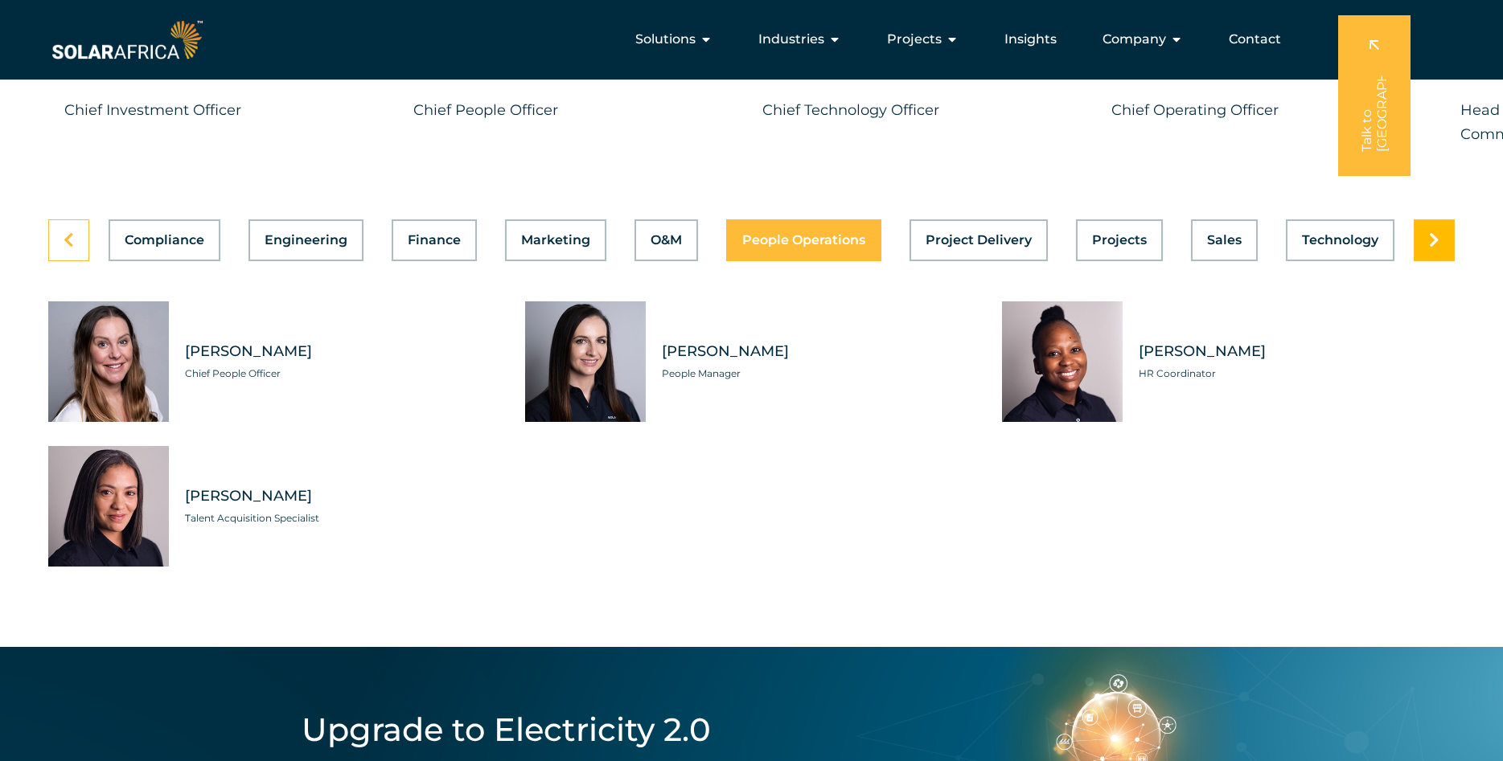
scroll to position [0, 371]
click at [1425, 261] on link at bounding box center [1433, 240] width 41 height 42
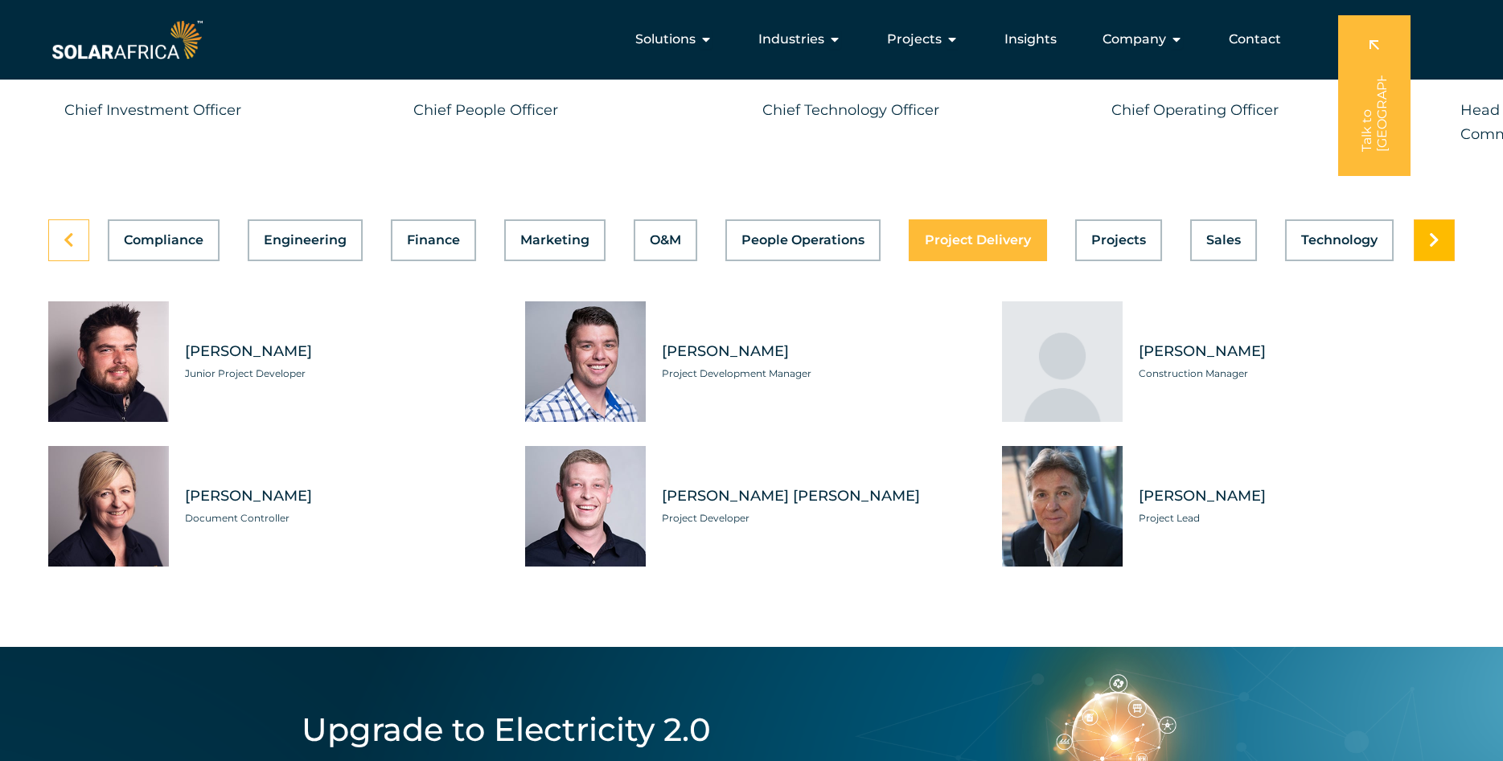
click at [1437, 248] on icon at bounding box center [1434, 240] width 10 height 16
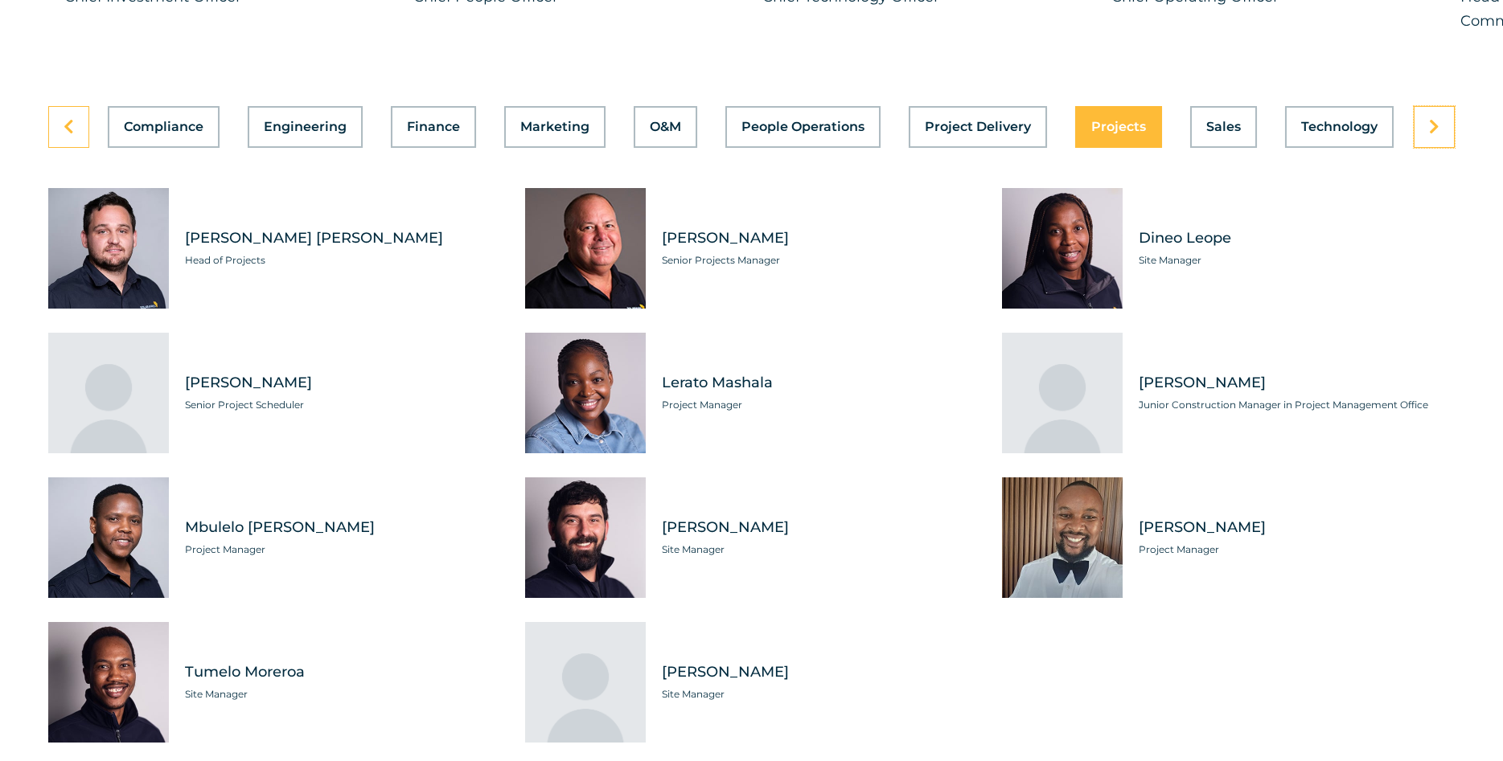
scroll to position [4654, 0]
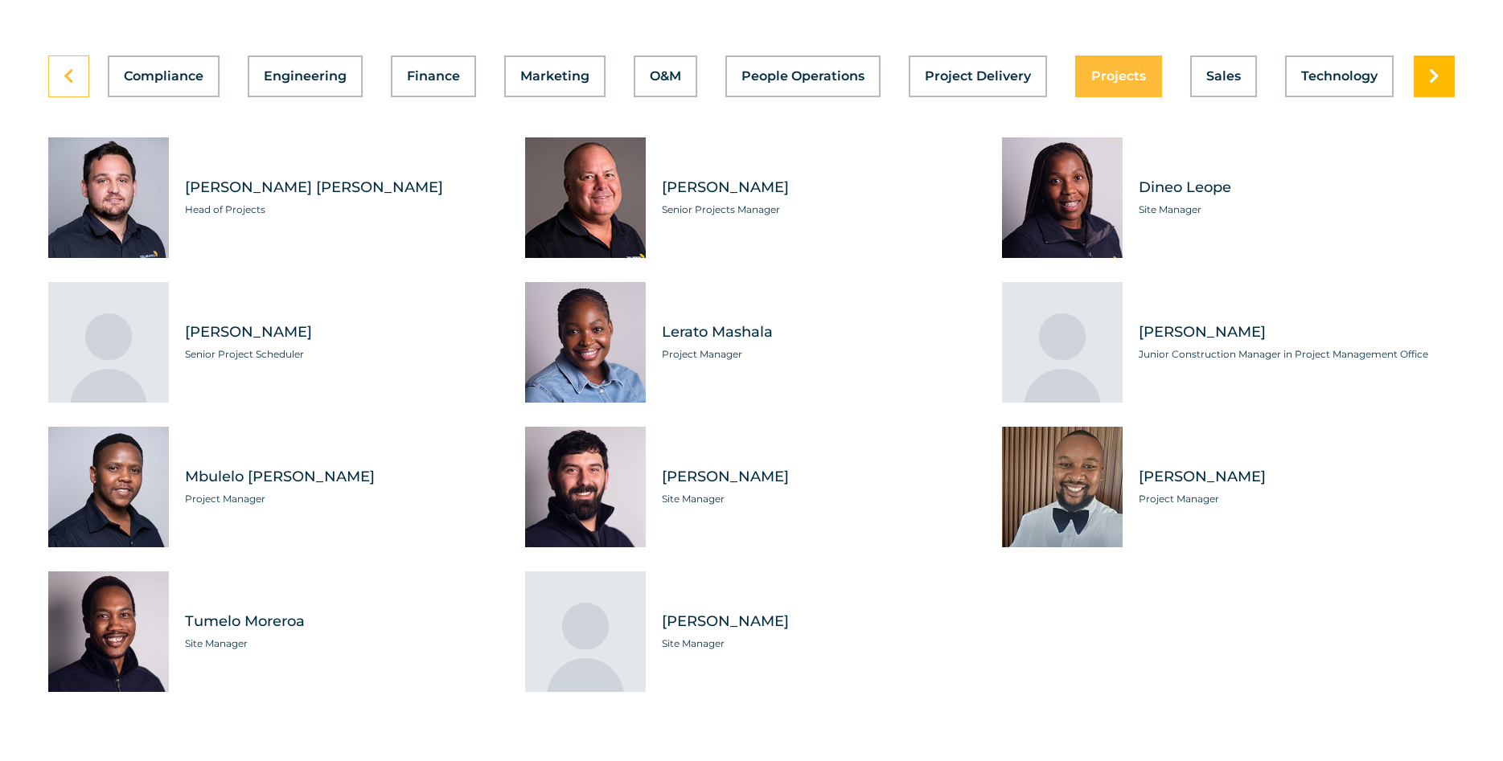
click at [1431, 97] on link at bounding box center [1433, 76] width 41 height 42
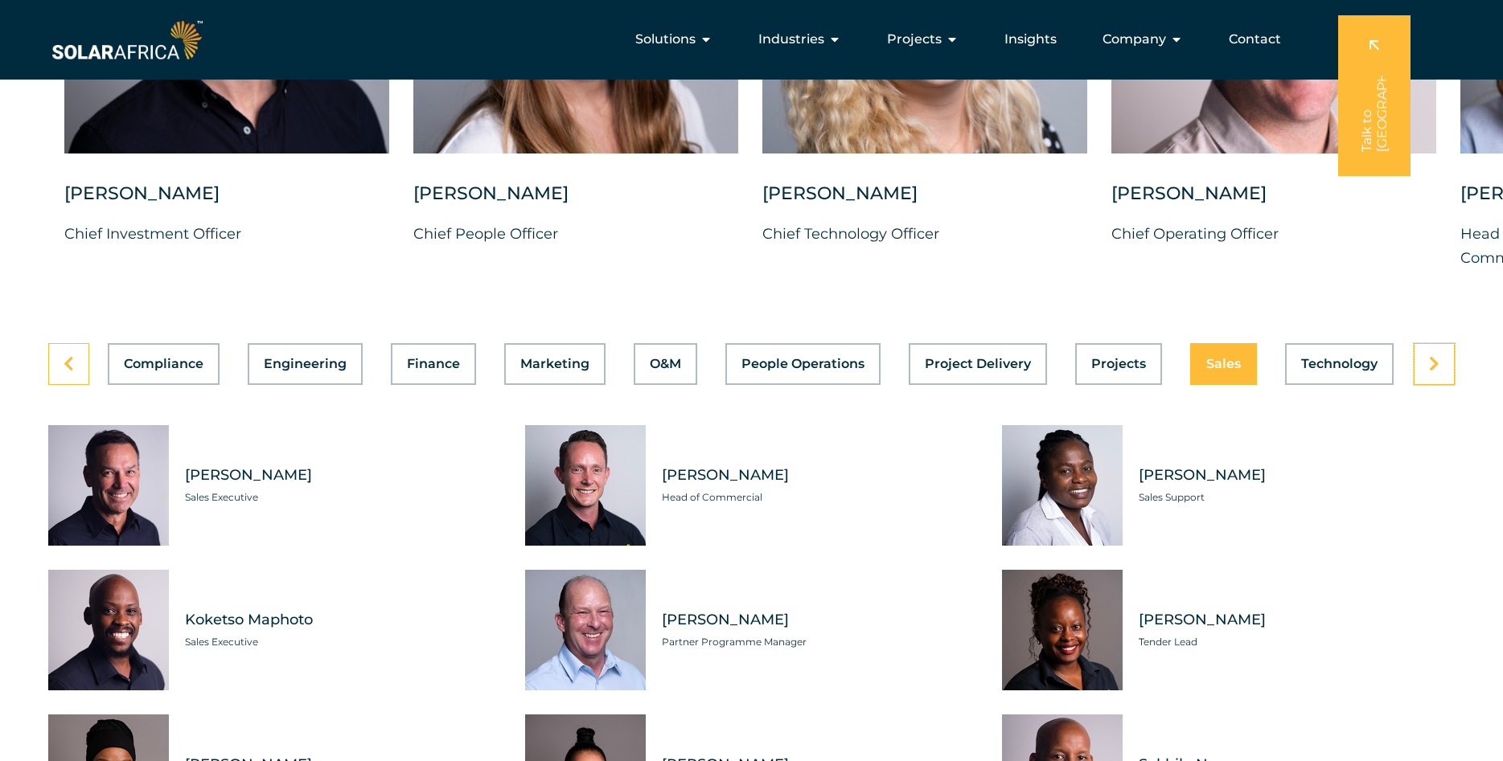
scroll to position [4326, 0]
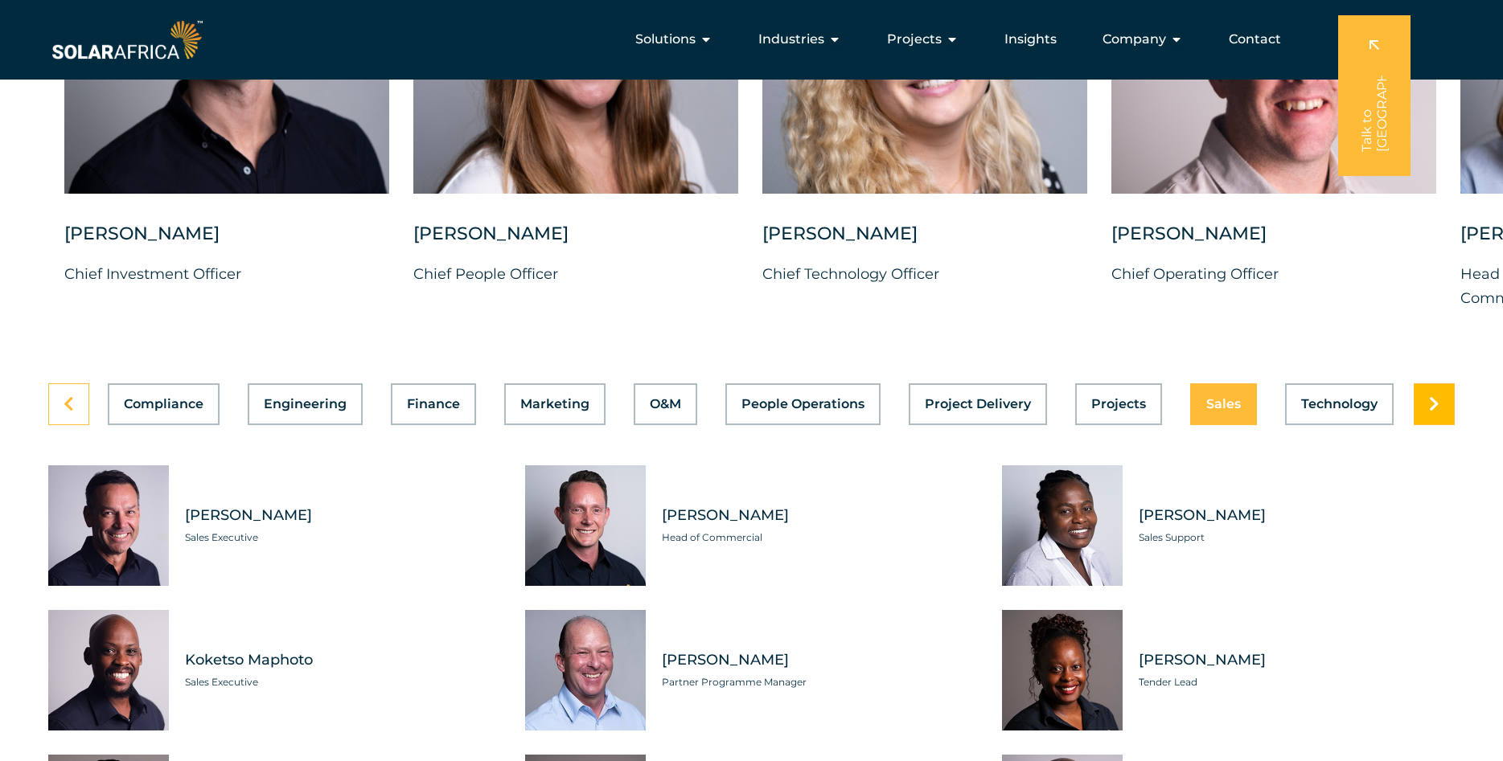
click at [1425, 425] on link at bounding box center [1433, 404] width 41 height 42
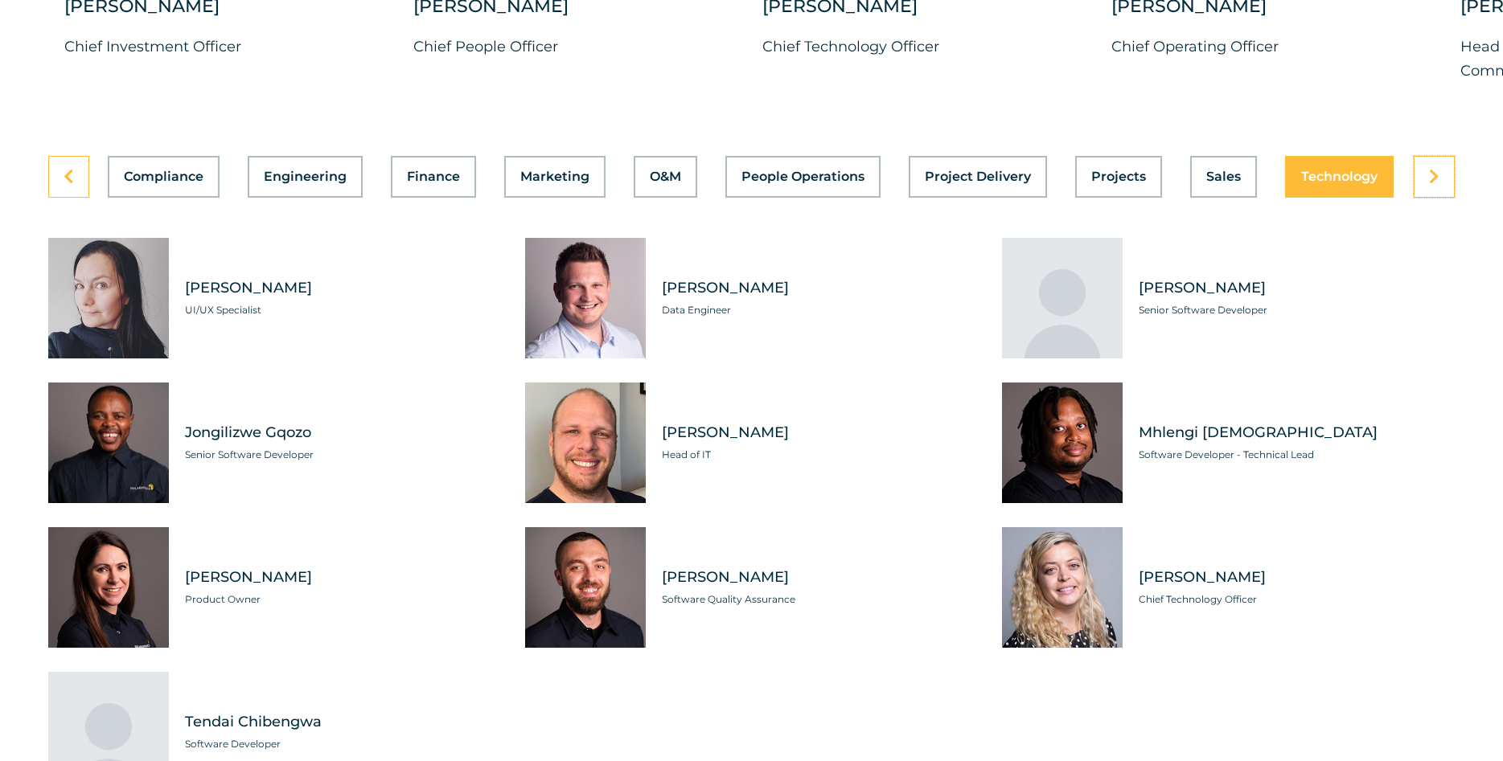
scroll to position [4736, 0]
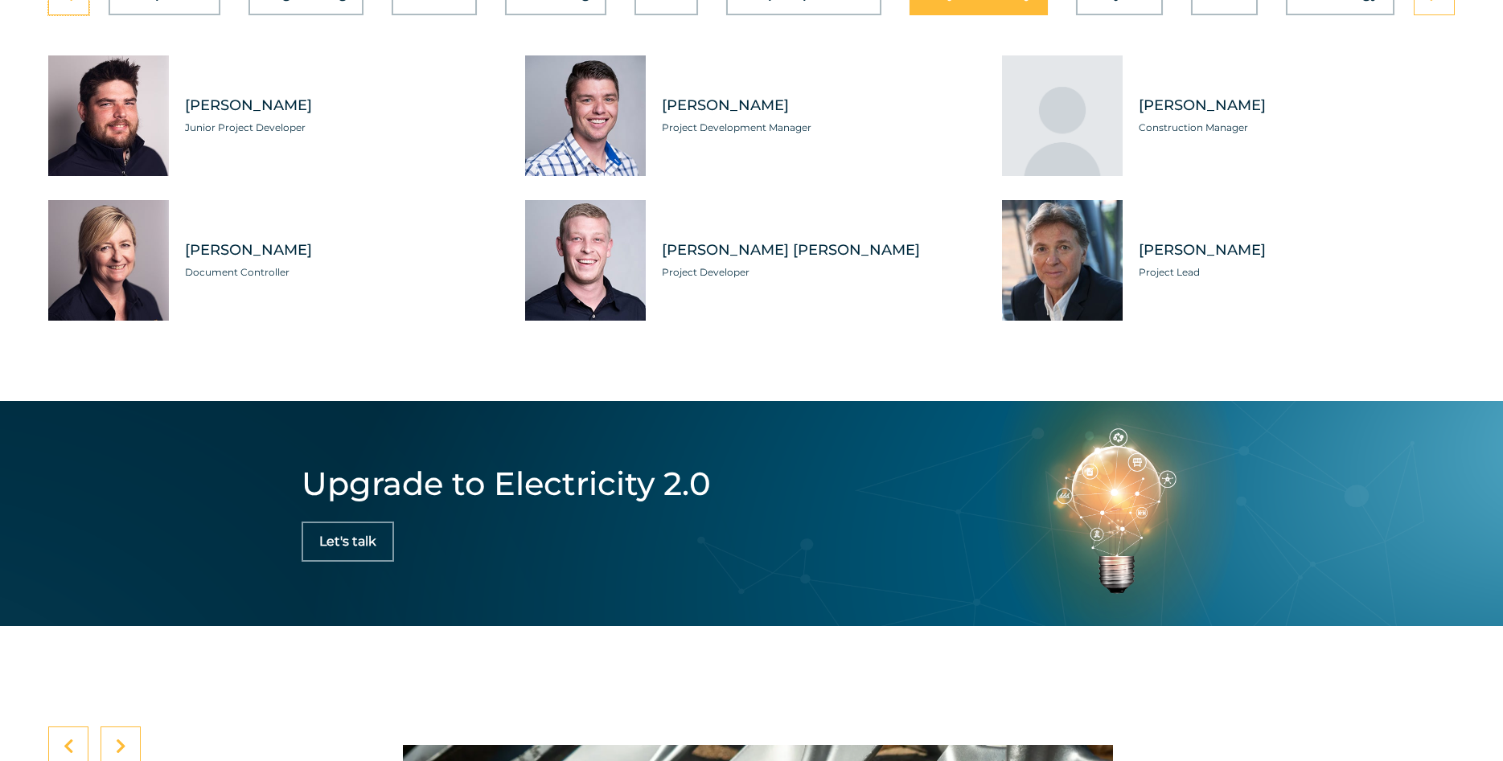
scroll to position [0, 371]
click at [609, 138] on div "Tabs. Open items with Enter or Space, close with Escape and navigate using the …" at bounding box center [585, 115] width 121 height 121
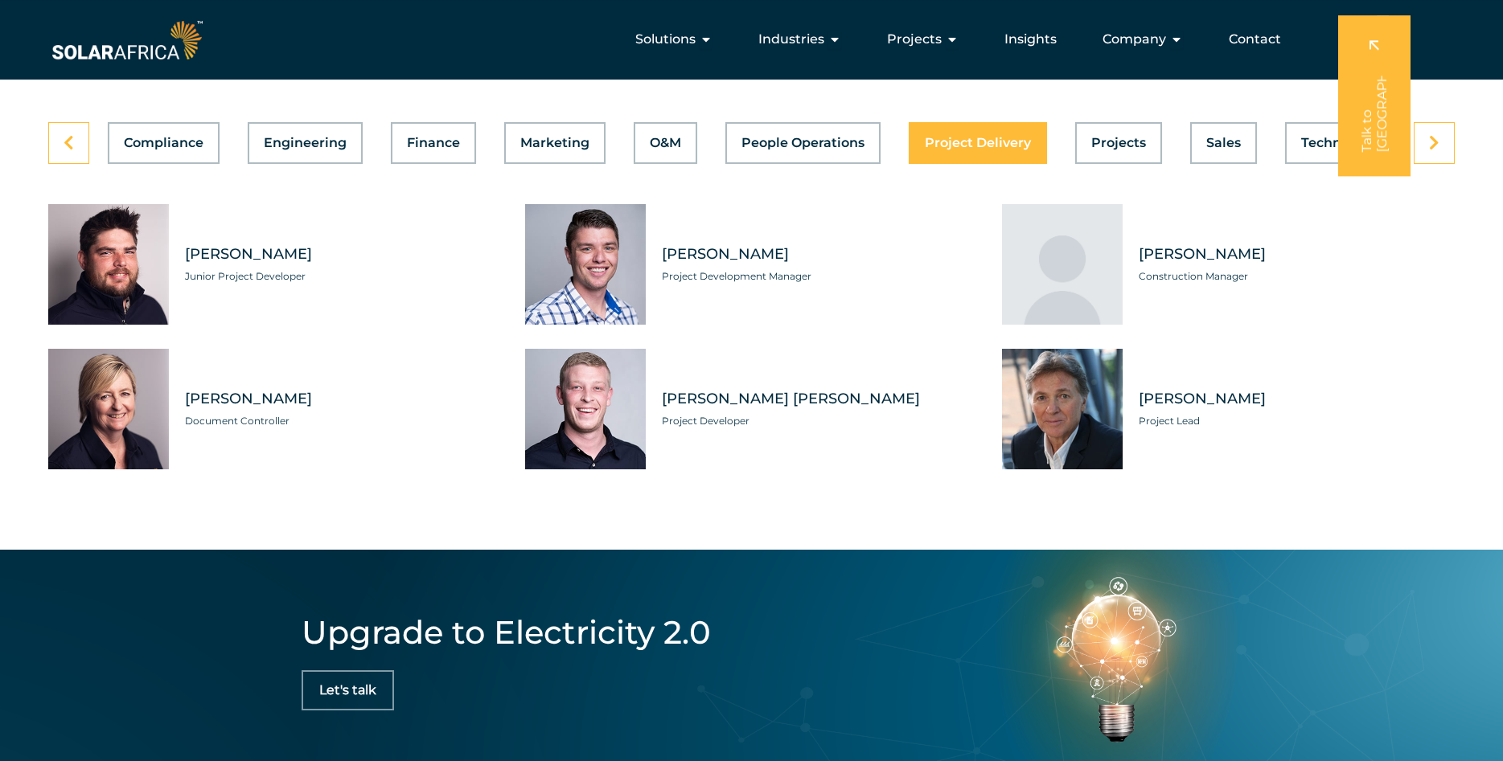
scroll to position [4572, 0]
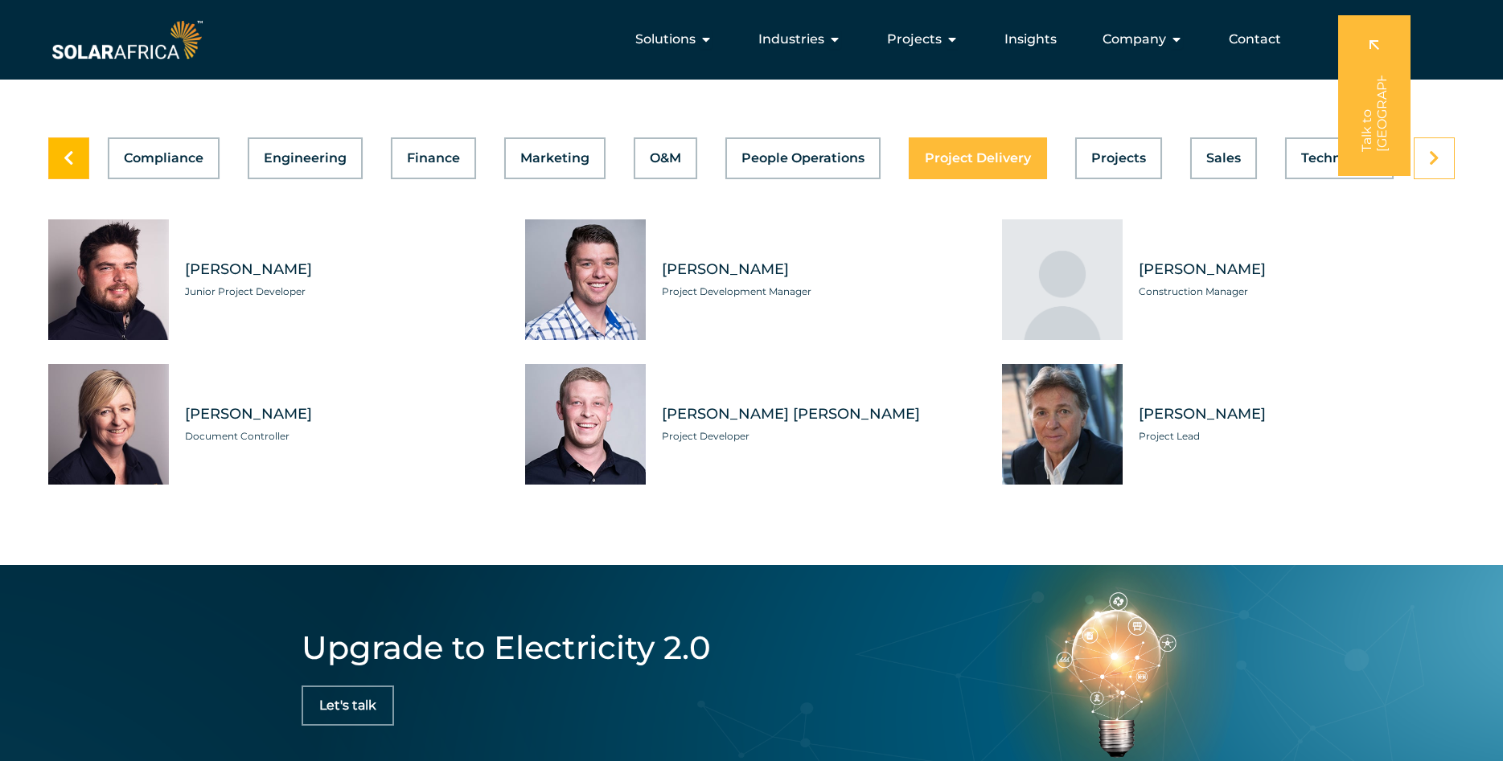
click at [68, 166] on icon at bounding box center [69, 158] width 10 height 16
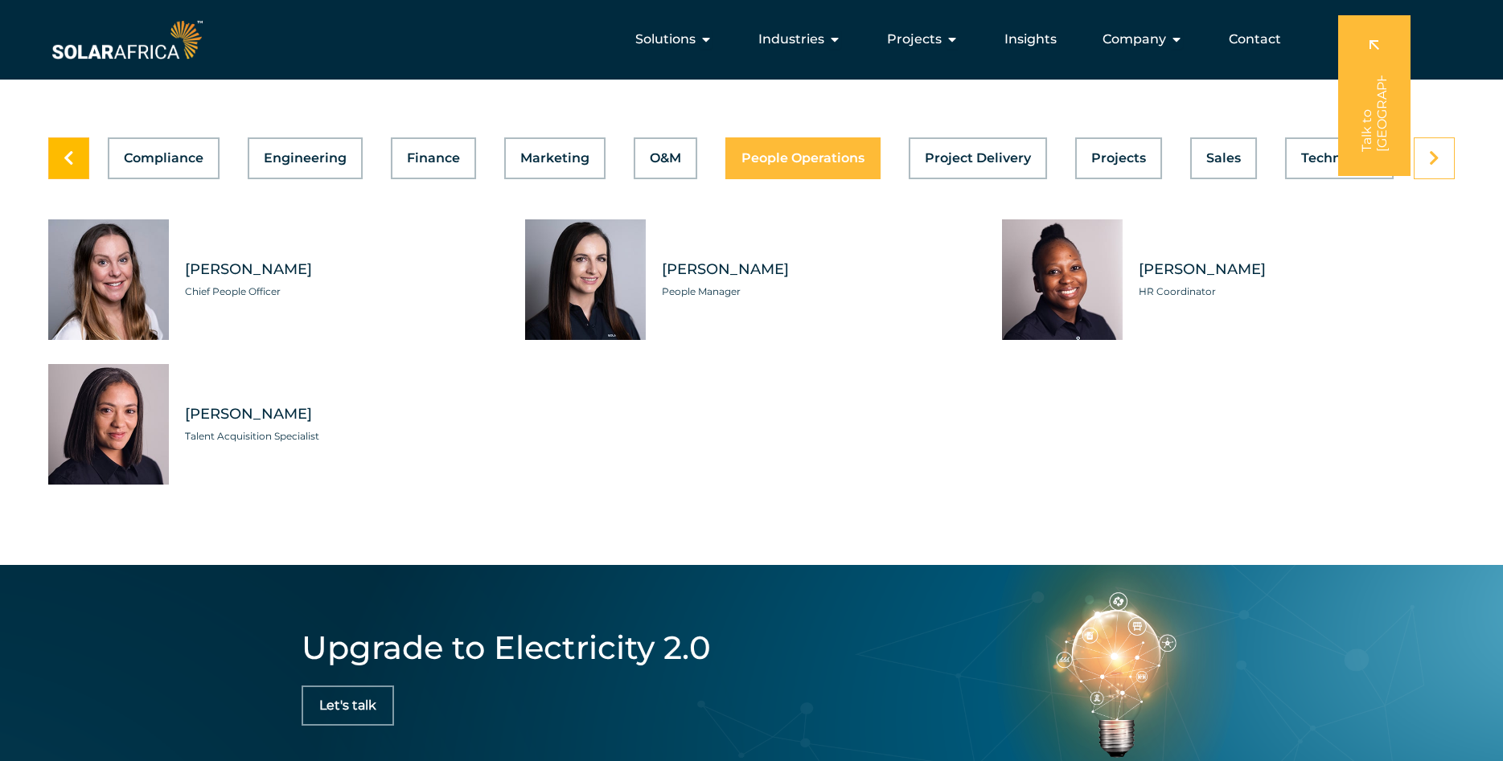
click at [69, 166] on icon at bounding box center [69, 158] width 10 height 16
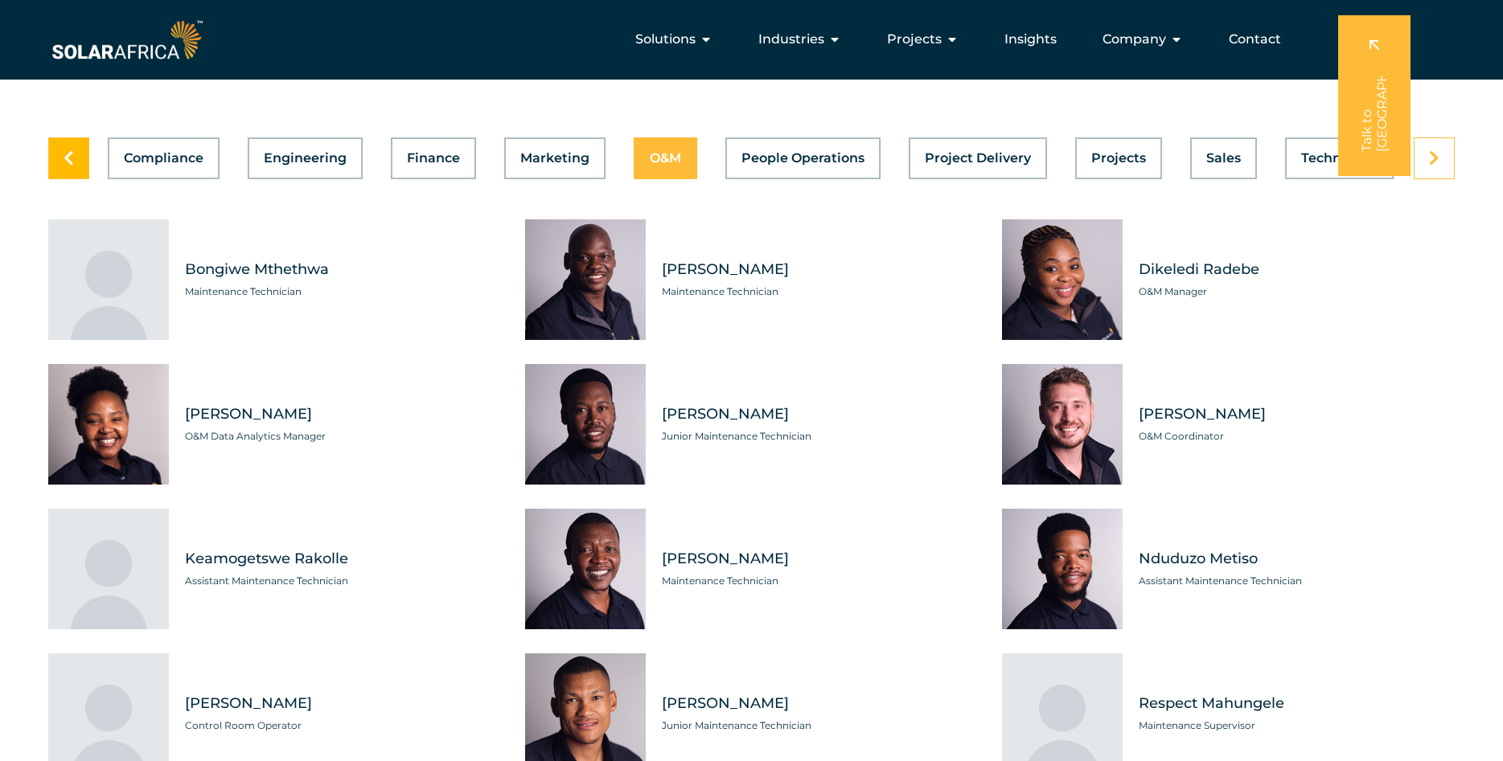
click at [69, 166] on icon at bounding box center [69, 158] width 10 height 16
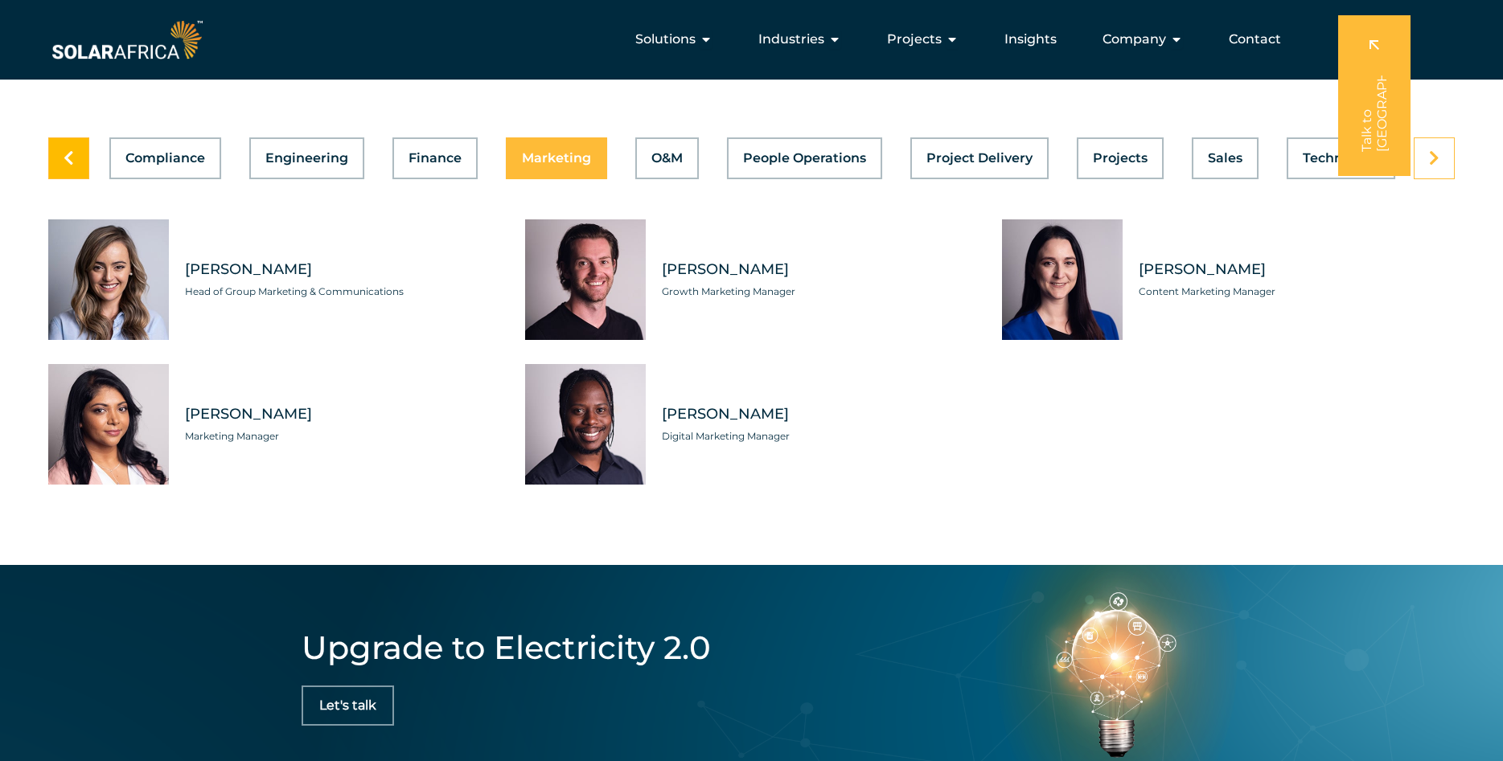
scroll to position [0, 371]
click at [69, 166] on icon at bounding box center [69, 158] width 10 height 16
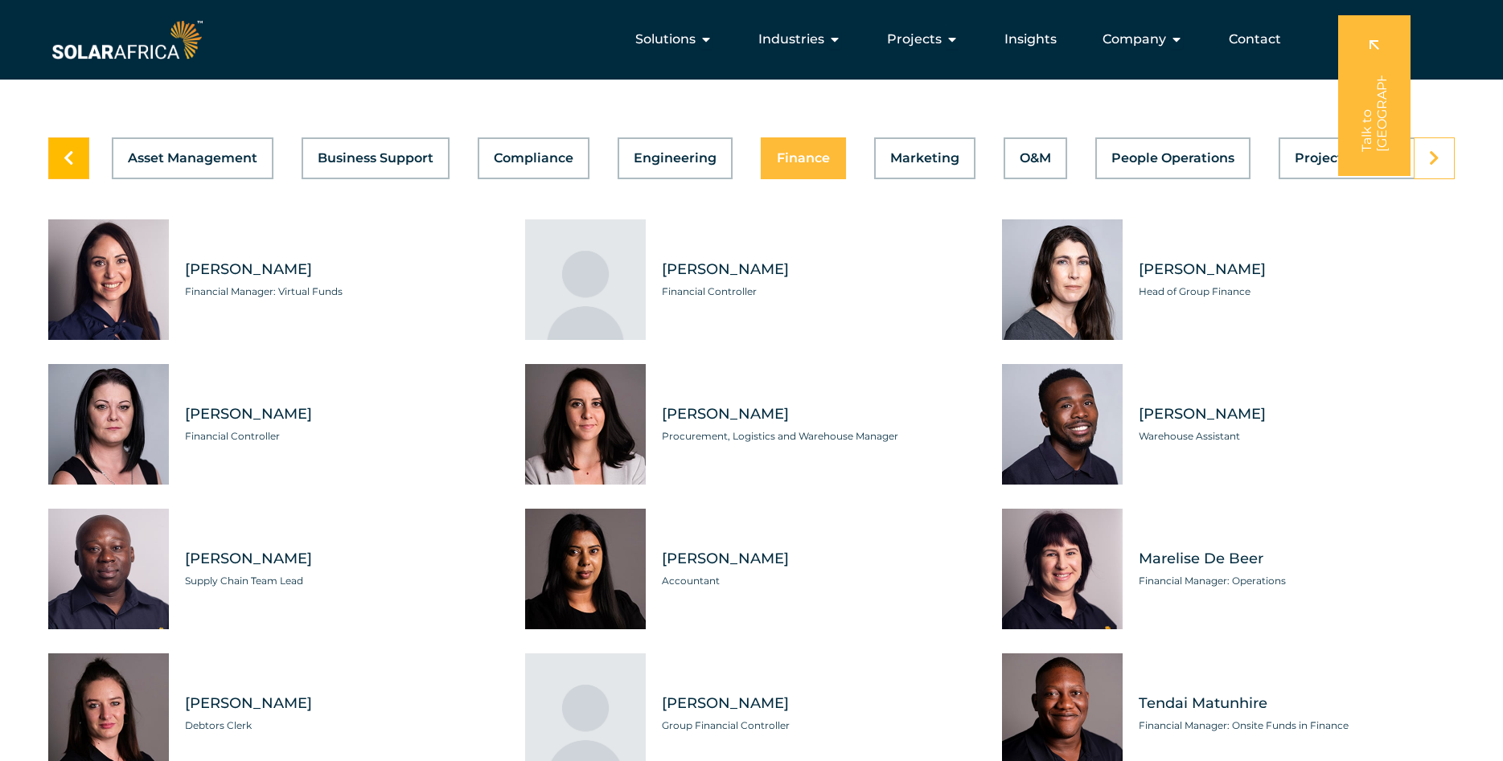
scroll to position [0, 0]
click at [69, 166] on icon at bounding box center [69, 158] width 10 height 16
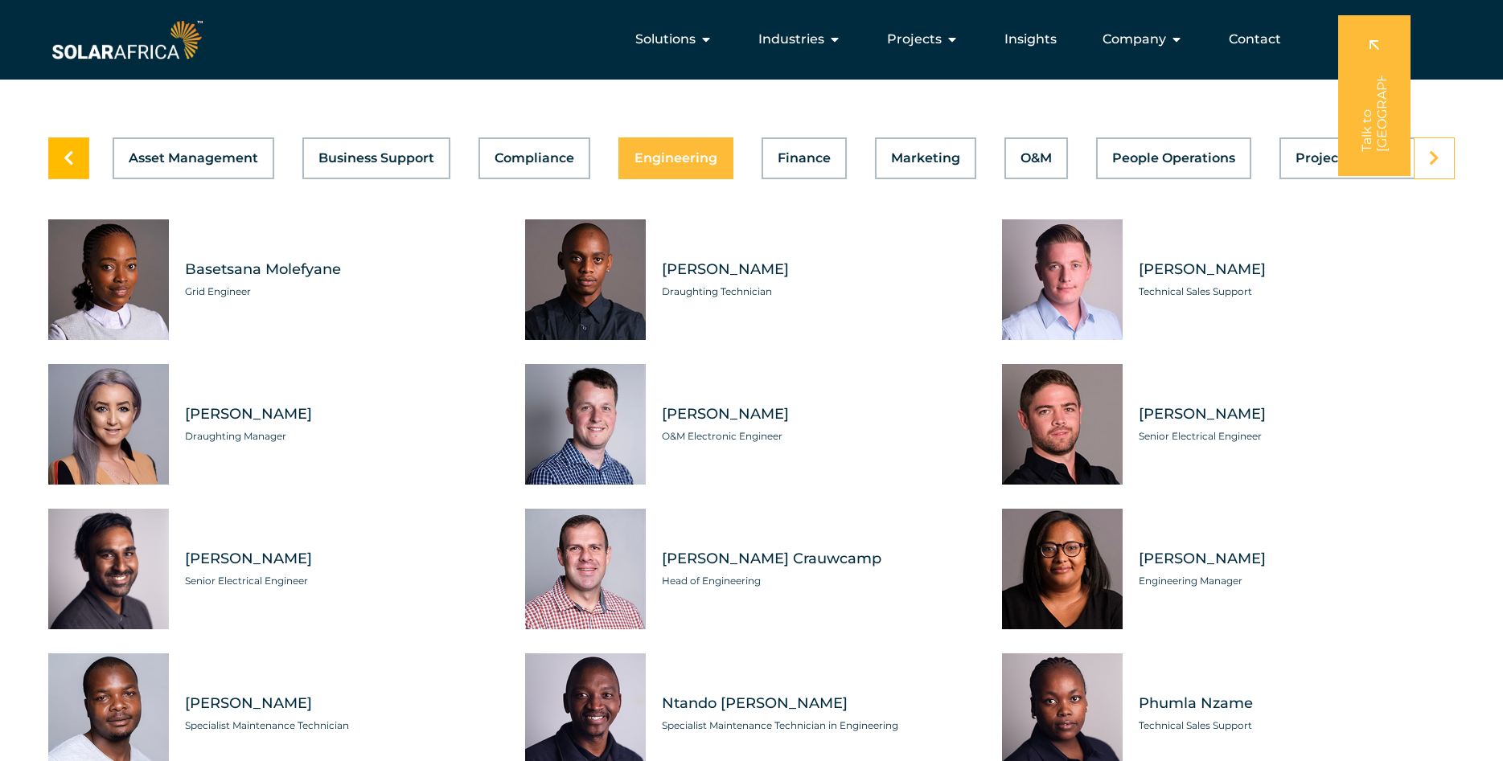
click at [69, 166] on icon at bounding box center [69, 158] width 10 height 16
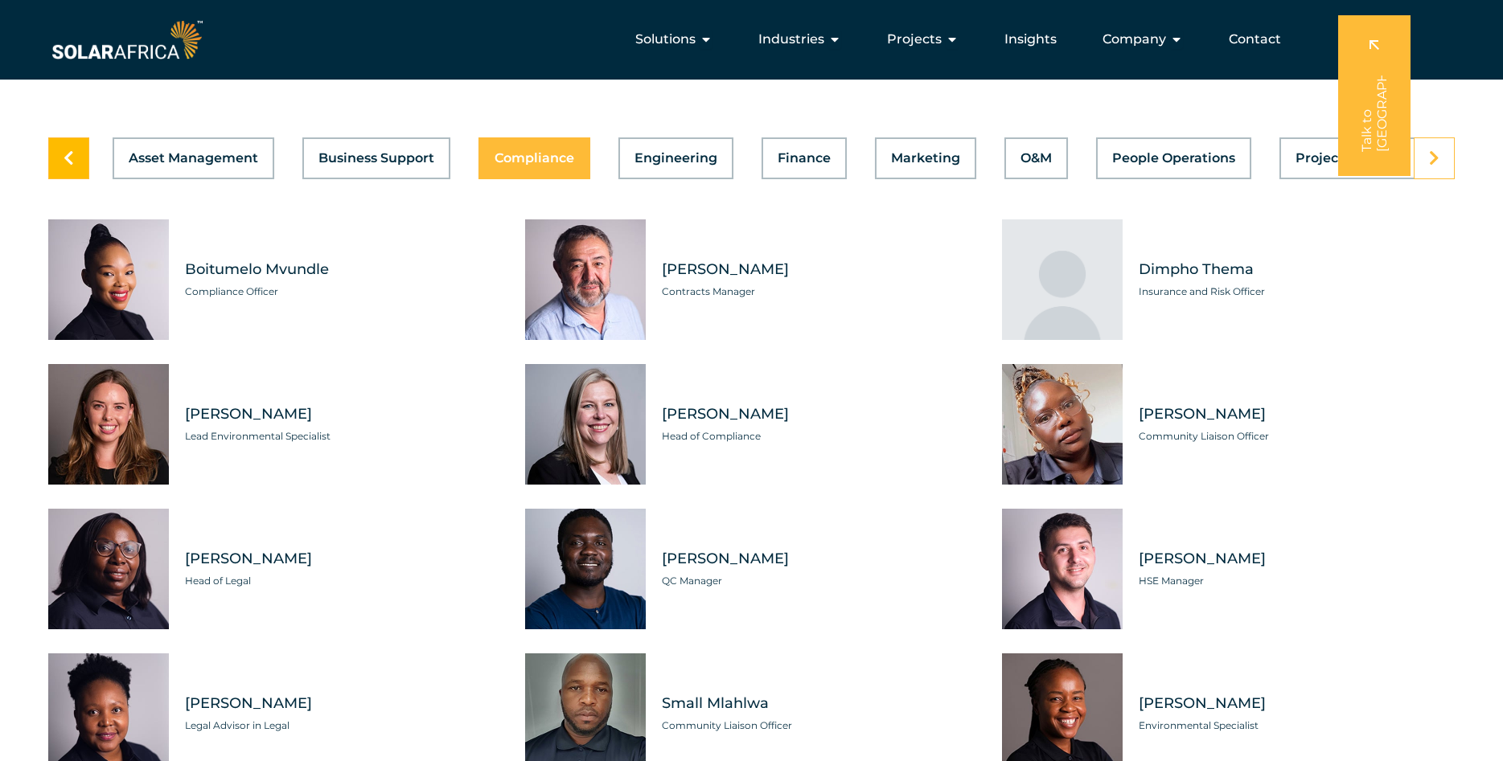
click at [69, 166] on icon at bounding box center [69, 158] width 10 height 16
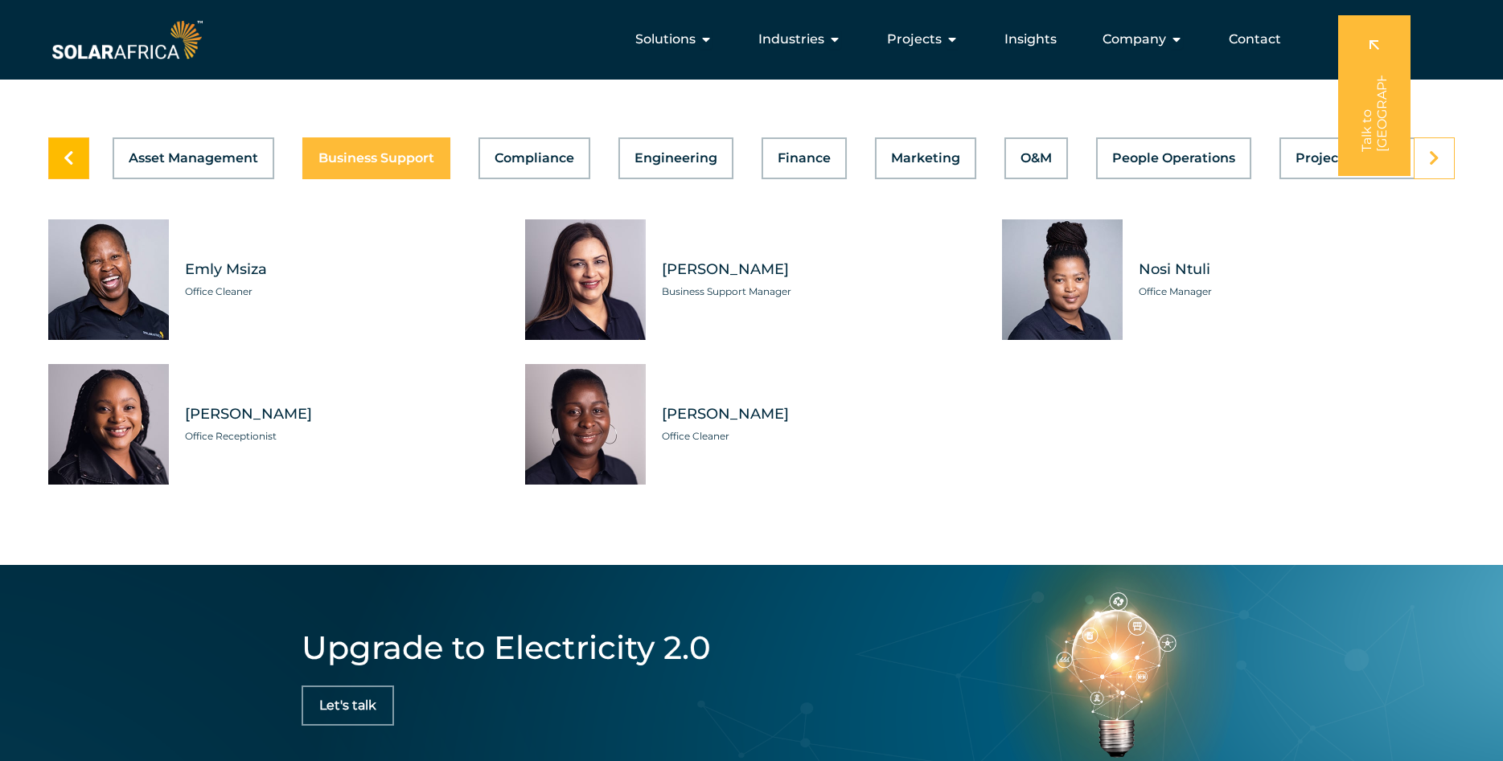
click at [69, 166] on icon at bounding box center [69, 158] width 10 height 16
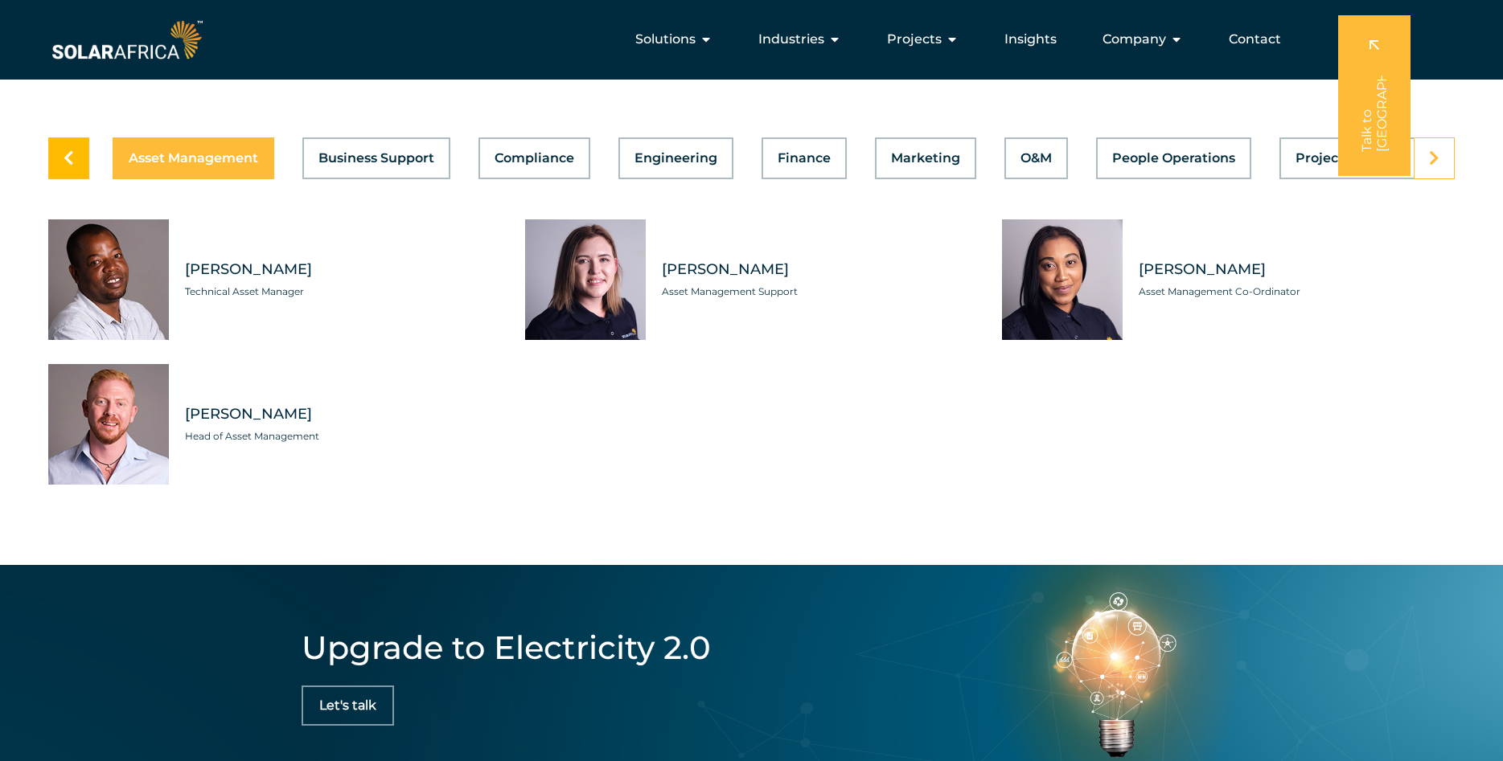
click at [69, 166] on icon at bounding box center [69, 158] width 10 height 16
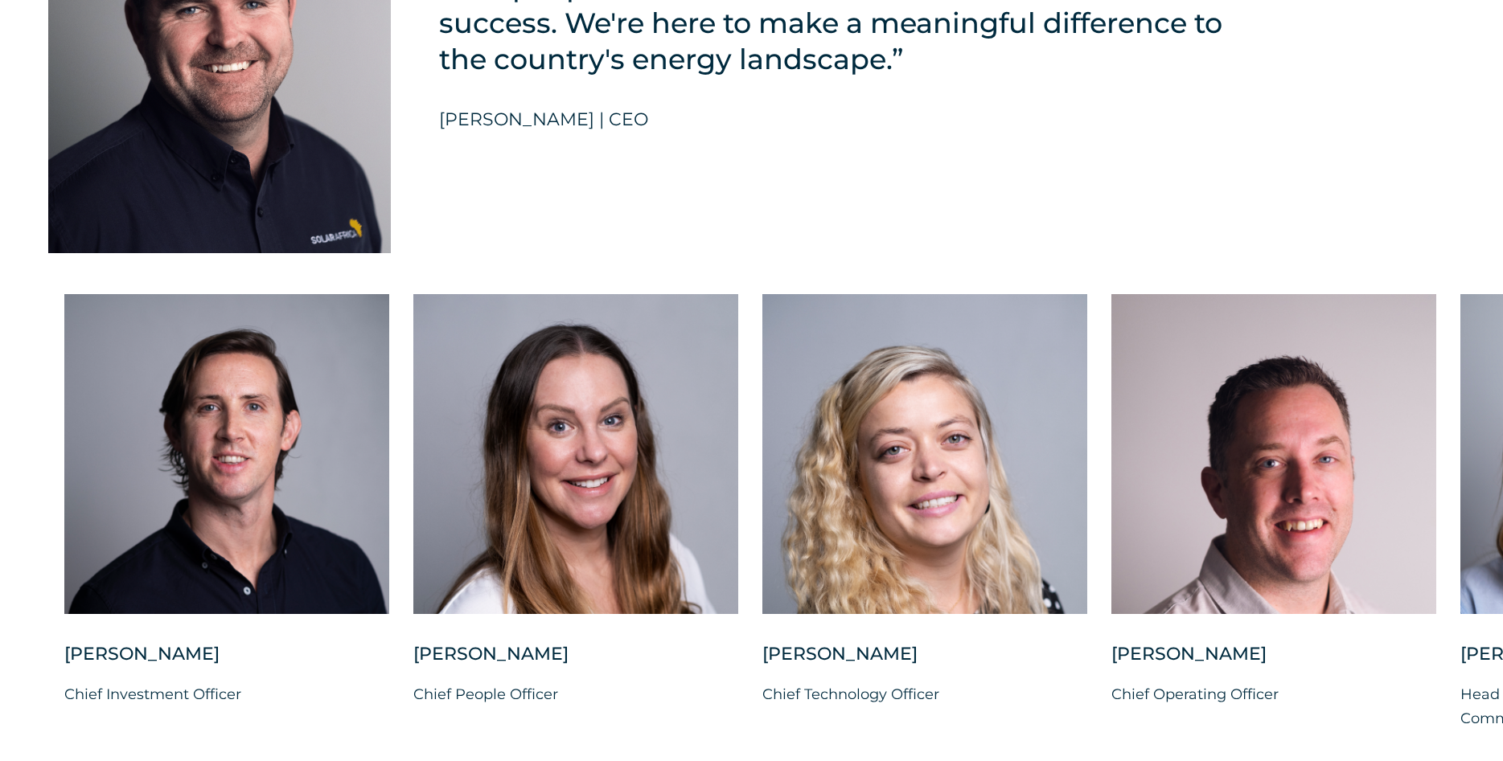
scroll to position [3916, 0]
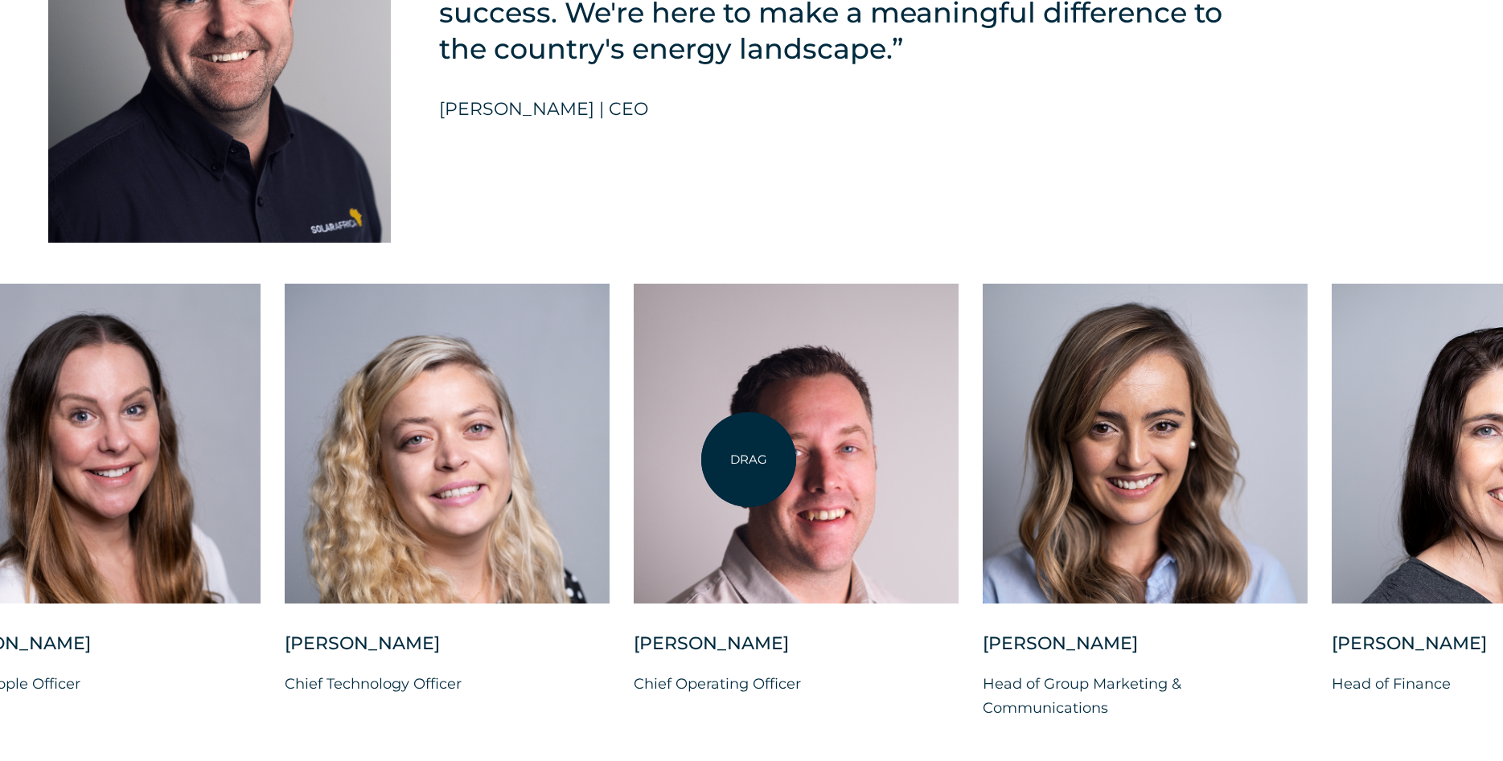
drag, startPoint x: 1228, startPoint y: 464, endPoint x: 748, endPoint y: 460, distance: 479.2
click at [748, 460] on div at bounding box center [796, 444] width 325 height 320
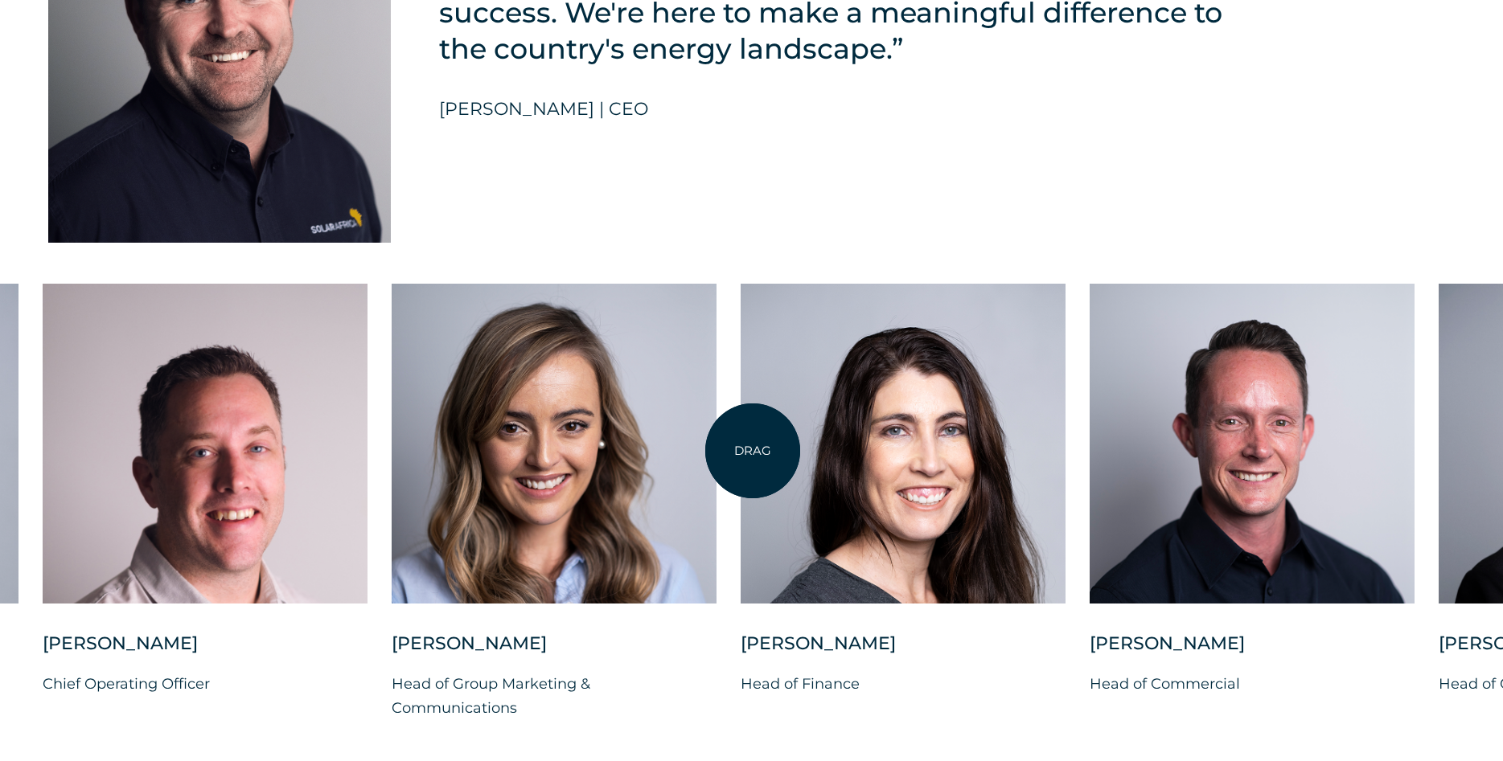
drag, startPoint x: 1123, startPoint y: 467, endPoint x: 753, endPoint y: 451, distance: 371.0
click at [753, 451] on div at bounding box center [902, 444] width 325 height 320
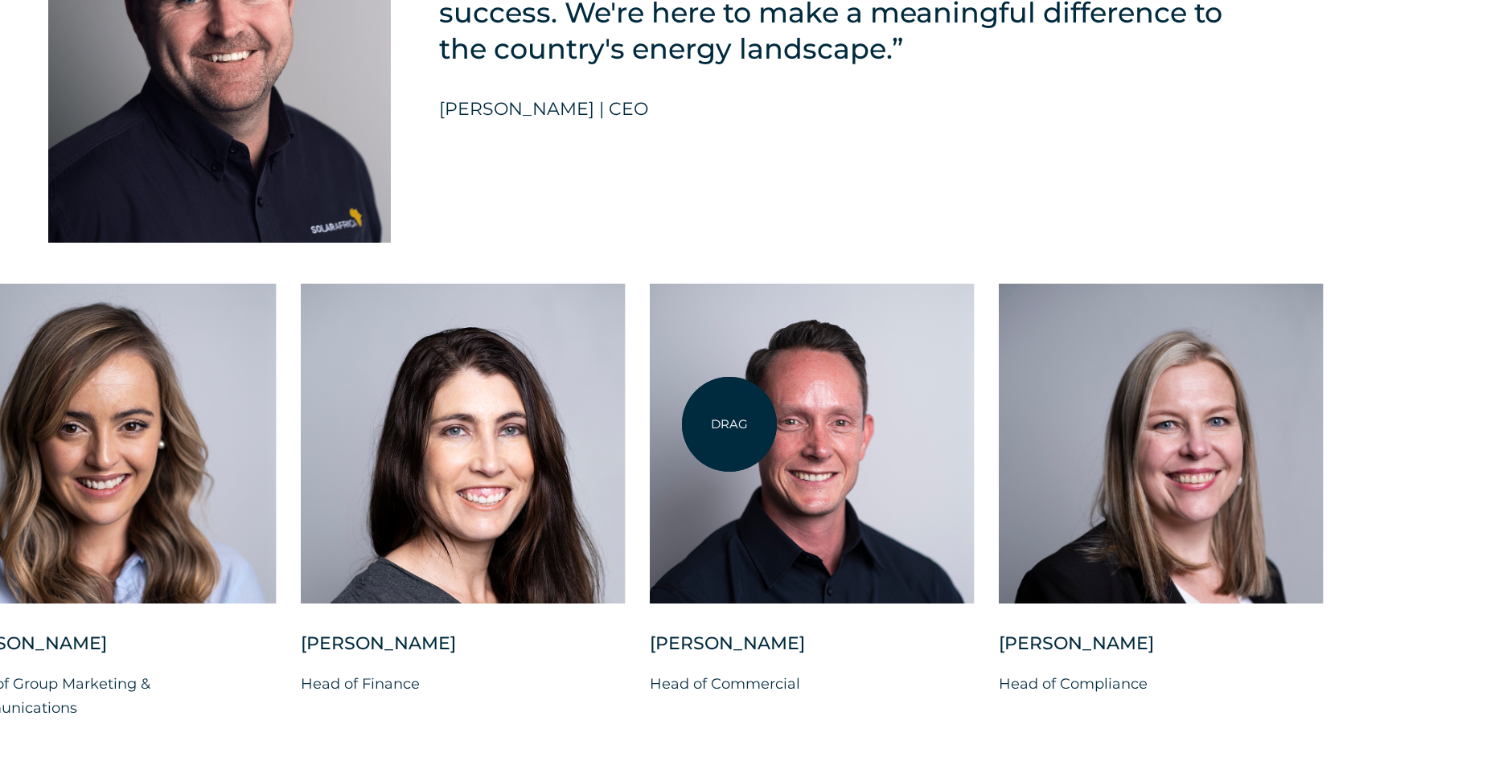
drag, startPoint x: 1261, startPoint y: 483, endPoint x: 729, endPoint y: 424, distance: 535.4
click at [729, 424] on div at bounding box center [812, 444] width 325 height 320
